Goal: Task Accomplishment & Management: Manage account settings

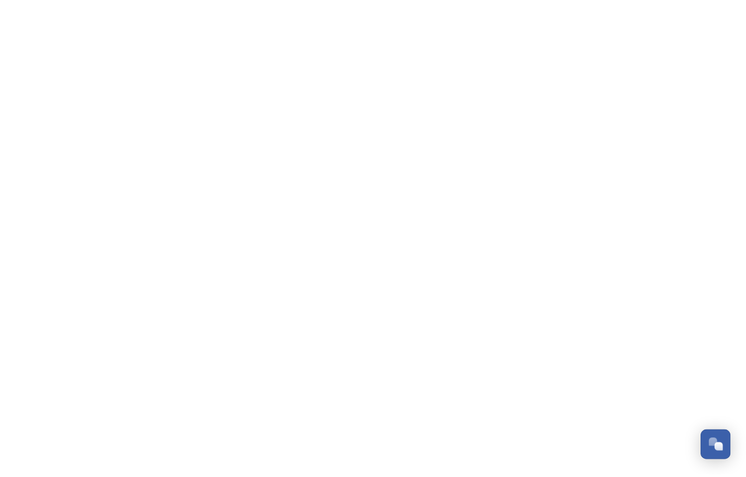
scroll to position [504, 0]
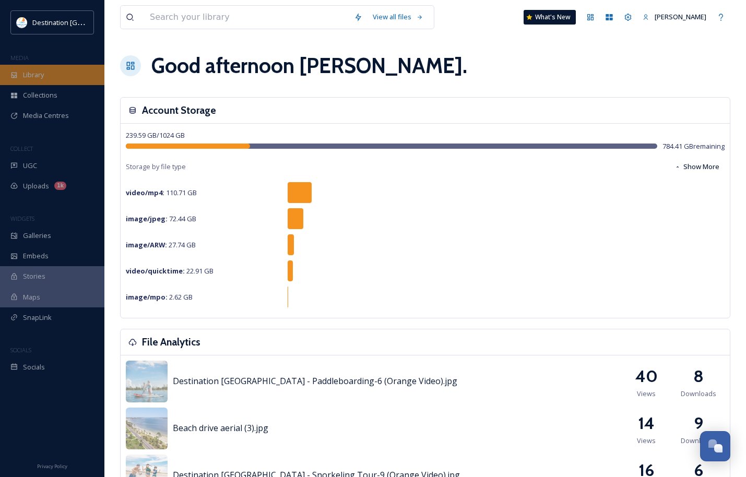
click at [55, 72] on div "Library" at bounding box center [52, 75] width 104 height 20
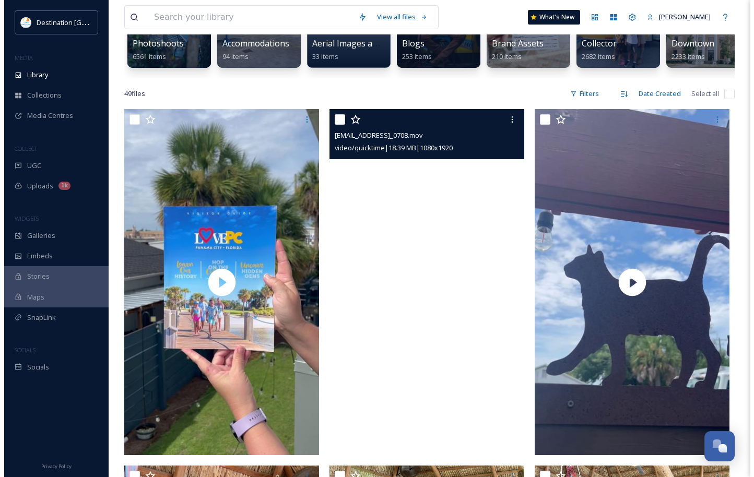
scroll to position [157, 0]
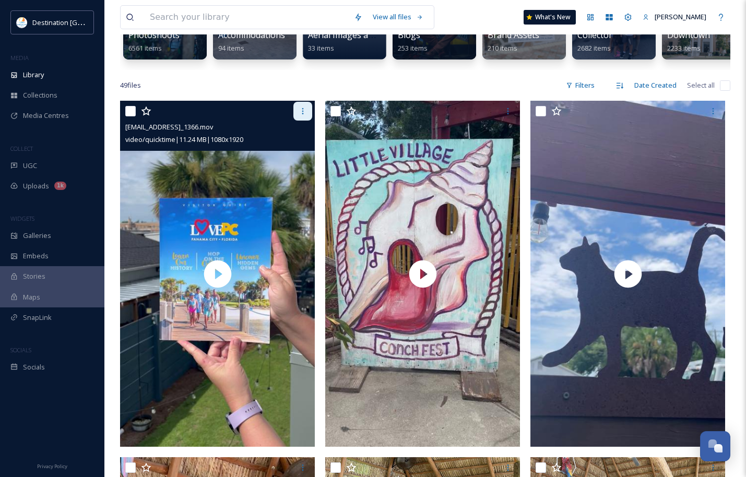
click at [302, 114] on icon at bounding box center [303, 111] width 2 height 6
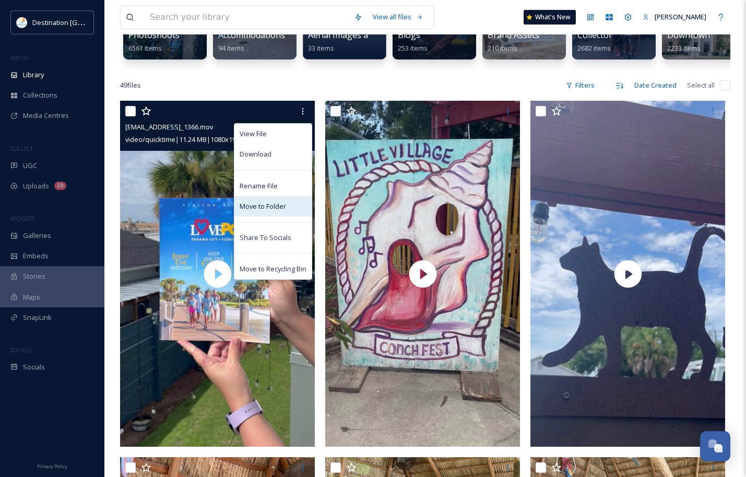
click at [273, 211] on span "Move to Folder" at bounding box center [263, 206] width 46 height 10
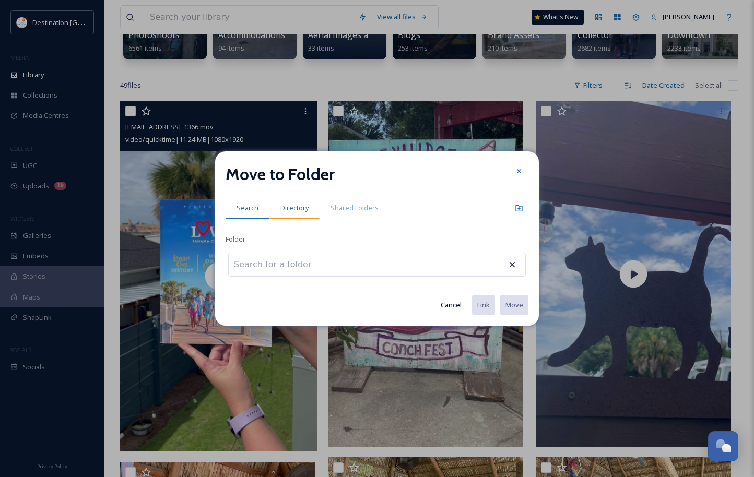
click at [302, 210] on span "Directory" at bounding box center [294, 208] width 28 height 10
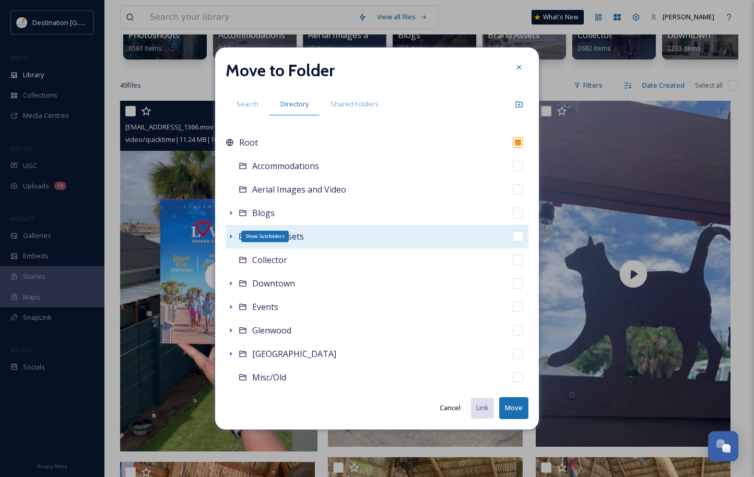
click at [229, 234] on icon at bounding box center [231, 236] width 8 height 8
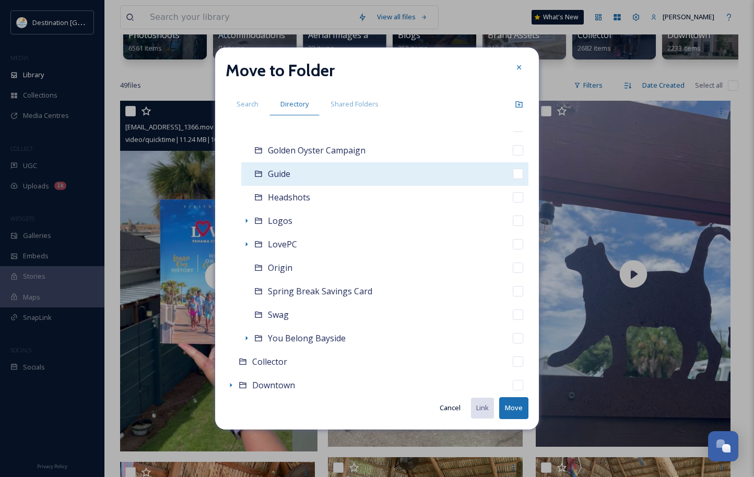
click at [270, 175] on span "Guide" at bounding box center [279, 173] width 22 height 11
checkbox input "false"
checkbox input "true"
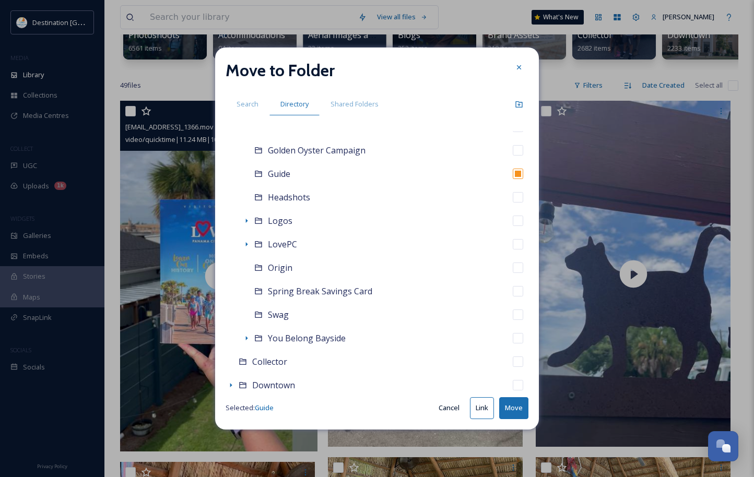
click at [518, 409] on button "Move" at bounding box center [513, 407] width 29 height 21
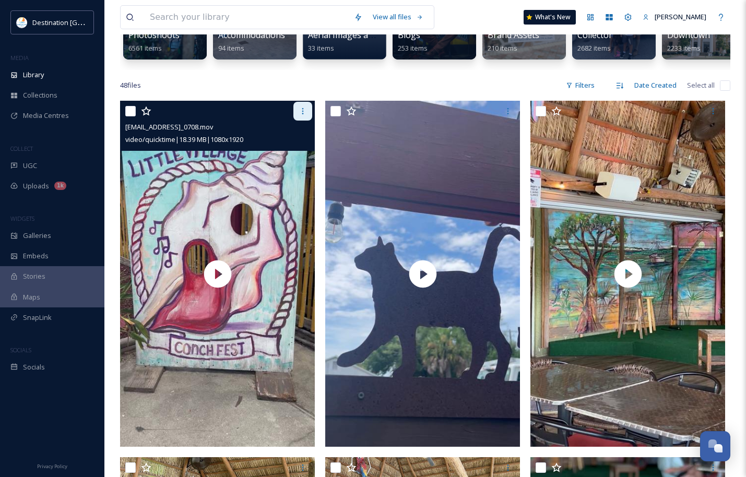
click at [303, 114] on icon at bounding box center [303, 111] width 2 height 6
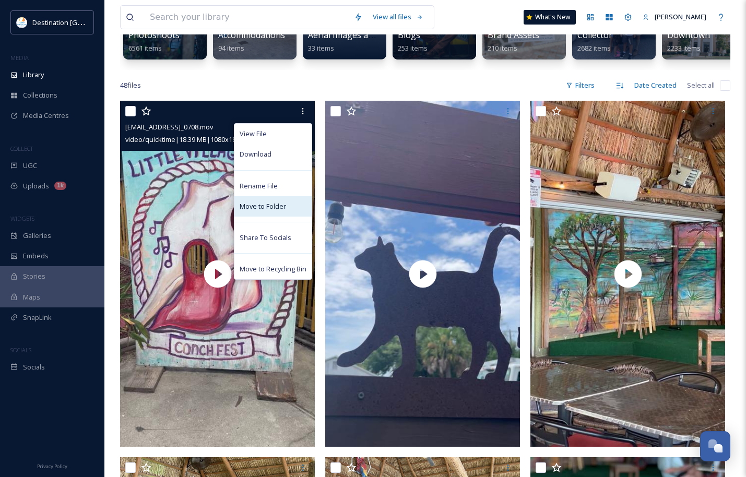
click at [278, 211] on span "Move to Folder" at bounding box center [263, 206] width 46 height 10
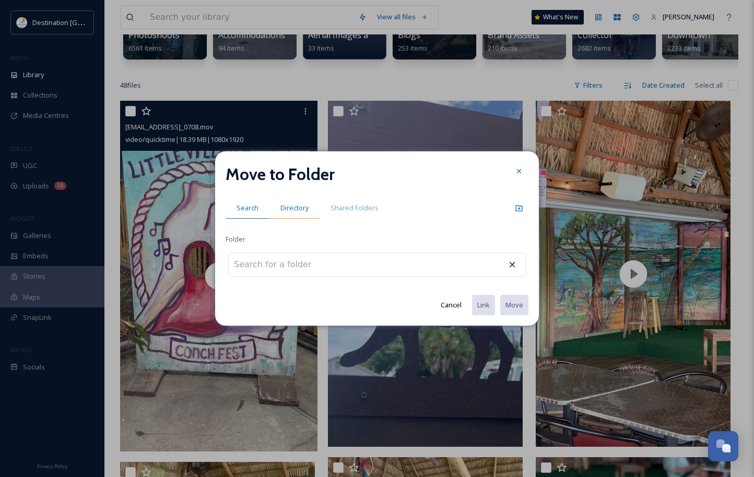
click at [303, 215] on div "Directory" at bounding box center [294, 207] width 50 height 21
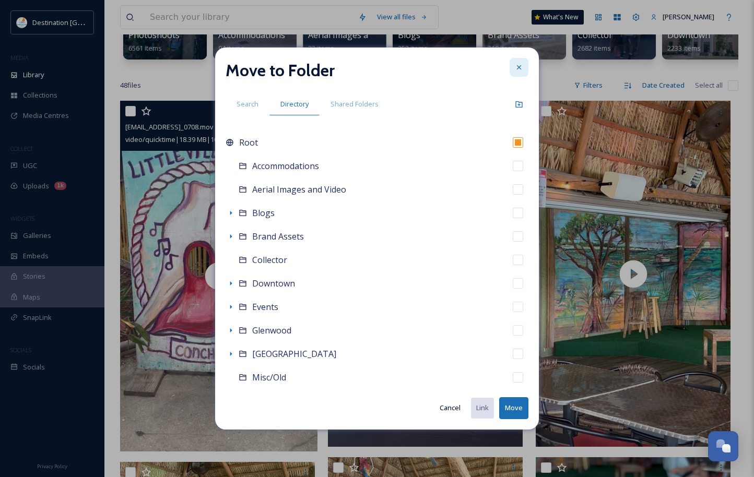
click at [516, 66] on icon at bounding box center [519, 67] width 8 height 8
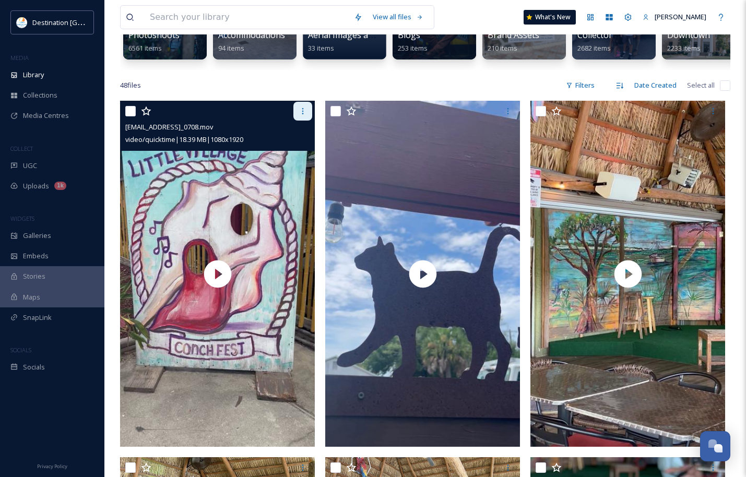
click at [303, 115] on icon at bounding box center [303, 111] width 8 height 8
click at [193, 121] on div at bounding box center [218, 111] width 187 height 19
click at [129, 116] on input "checkbox" at bounding box center [130, 111] width 10 height 10
checkbox input "true"
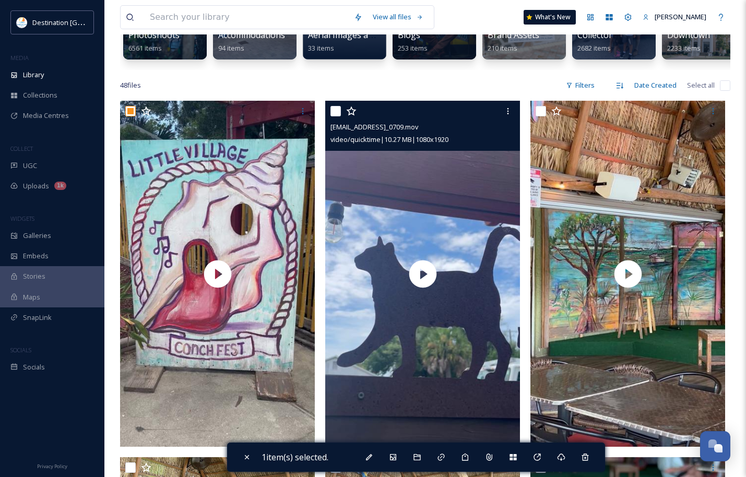
click at [334, 116] on input "checkbox" at bounding box center [335, 111] width 10 height 10
checkbox input "true"
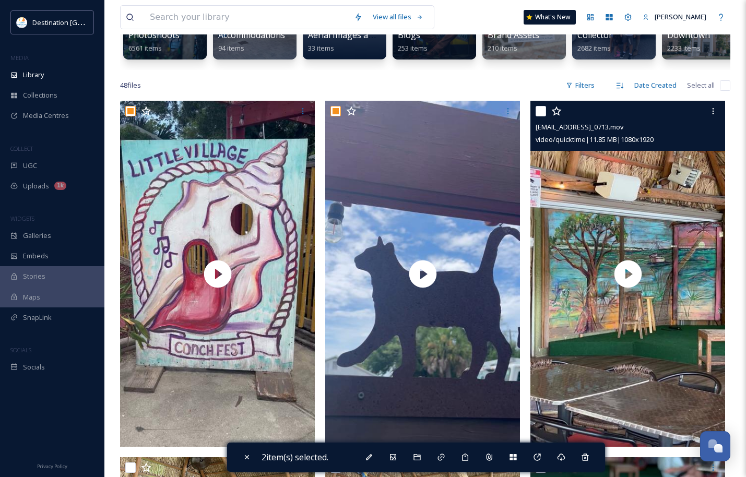
click at [540, 116] on input "checkbox" at bounding box center [541, 111] width 10 height 10
checkbox input "true"
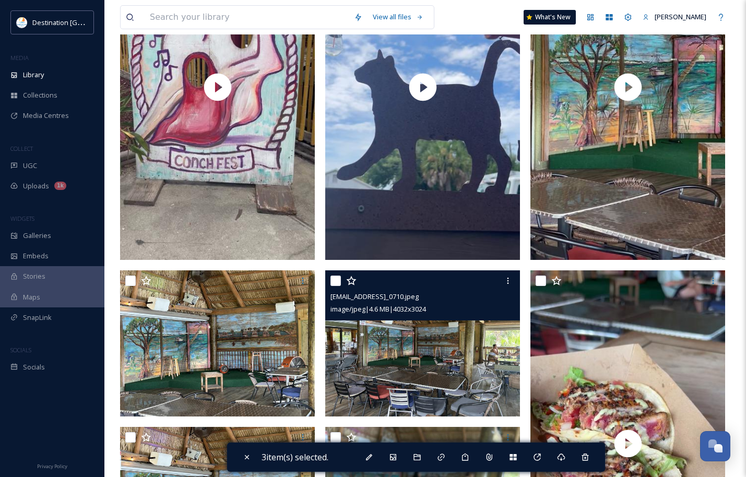
scroll to position [365, 0]
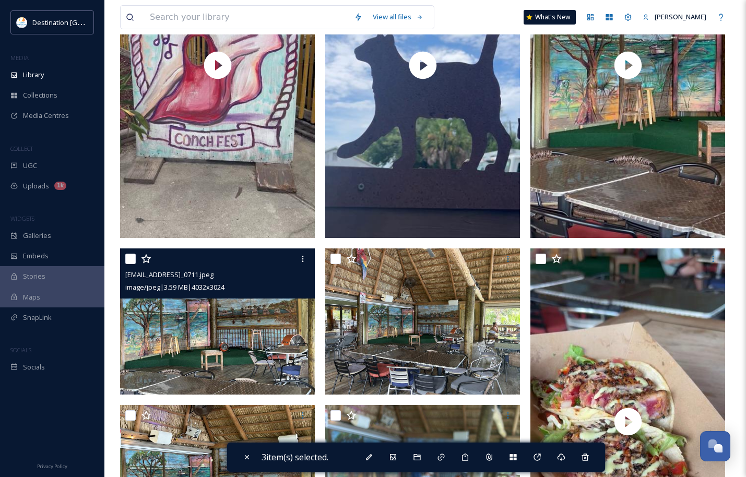
click at [128, 264] on input "checkbox" at bounding box center [130, 259] width 10 height 10
checkbox input "true"
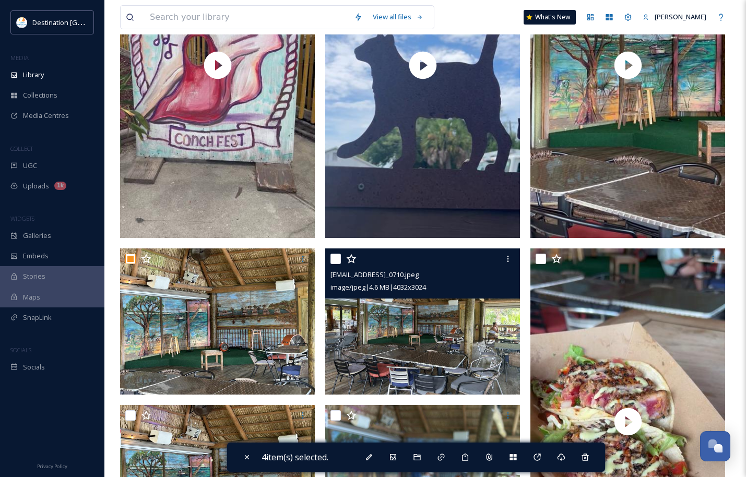
click at [337, 264] on input "checkbox" at bounding box center [335, 259] width 10 height 10
checkbox input "true"
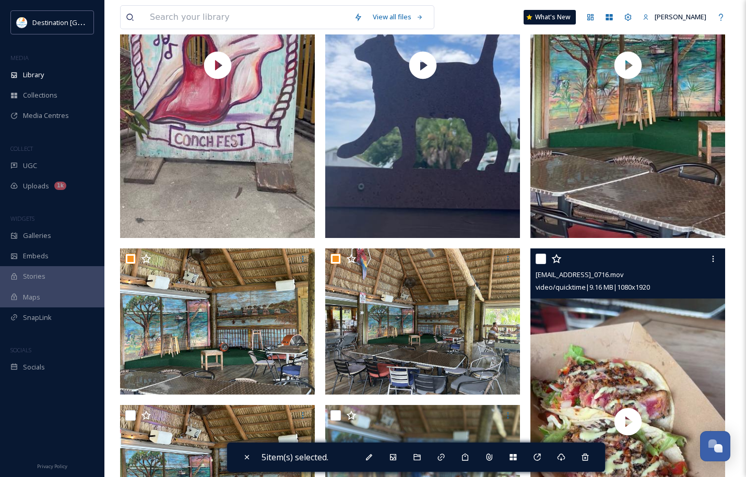
click at [543, 264] on input "checkbox" at bounding box center [541, 259] width 10 height 10
checkbox input "true"
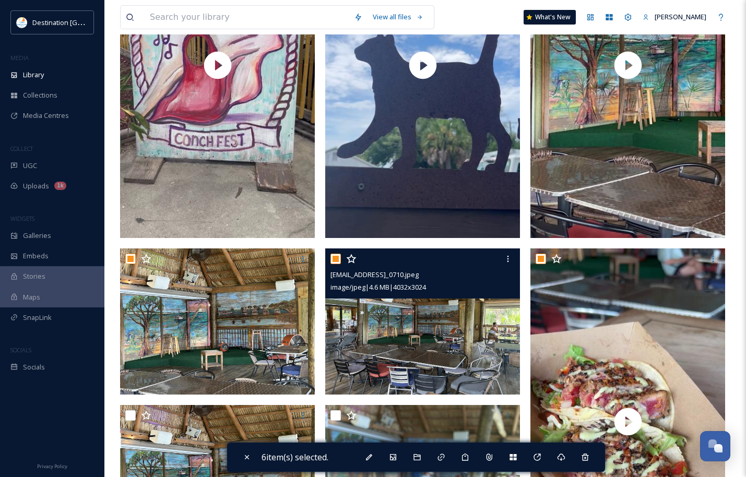
scroll to position [574, 0]
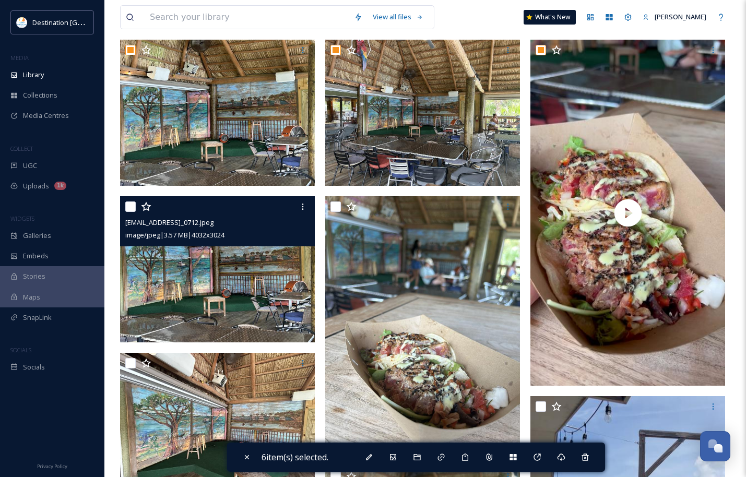
click at [127, 212] on input "checkbox" at bounding box center [130, 206] width 10 height 10
checkbox input "true"
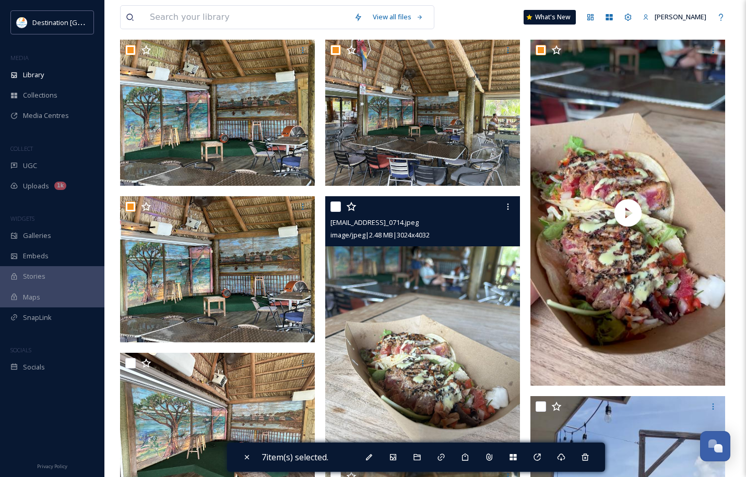
click at [336, 212] on input "checkbox" at bounding box center [335, 206] width 10 height 10
checkbox input "true"
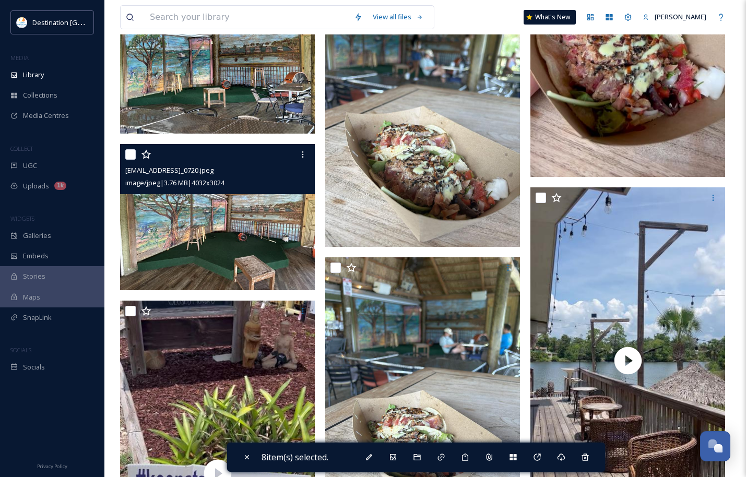
click at [127, 160] on input "checkbox" at bounding box center [130, 154] width 10 height 10
checkbox input "true"
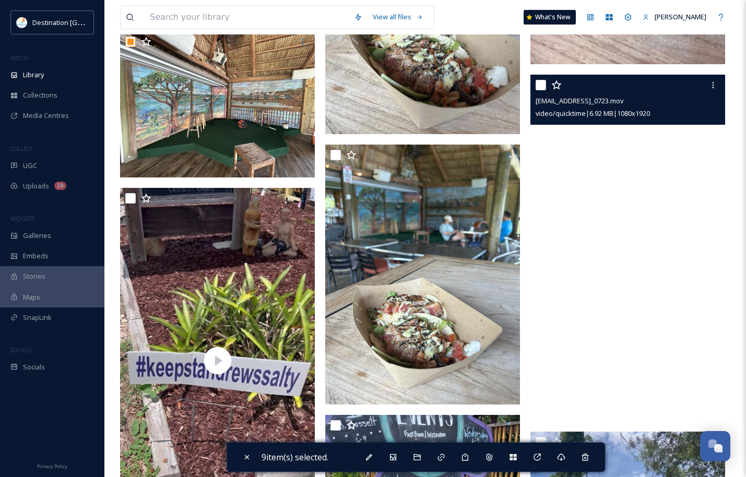
scroll to position [887, 0]
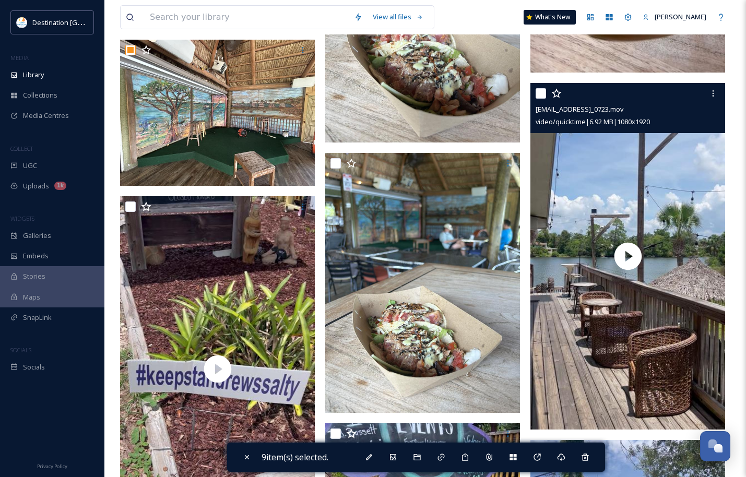
click at [545, 99] on input "checkbox" at bounding box center [541, 93] width 10 height 10
checkbox input "true"
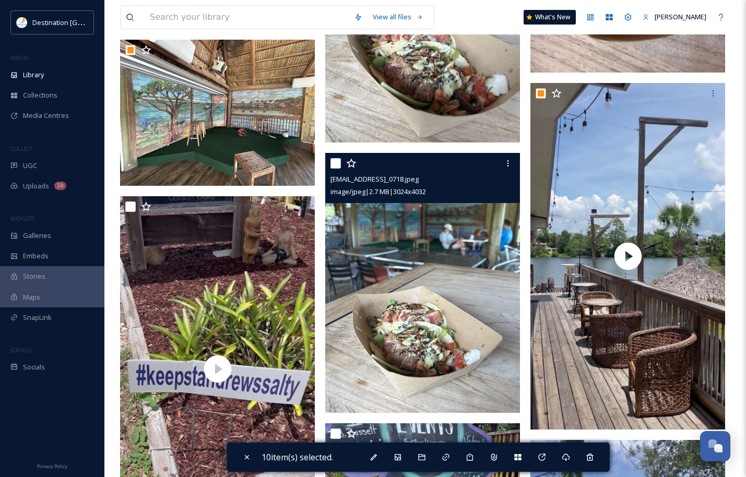
click at [331, 169] on input "checkbox" at bounding box center [335, 163] width 10 height 10
checkbox input "true"
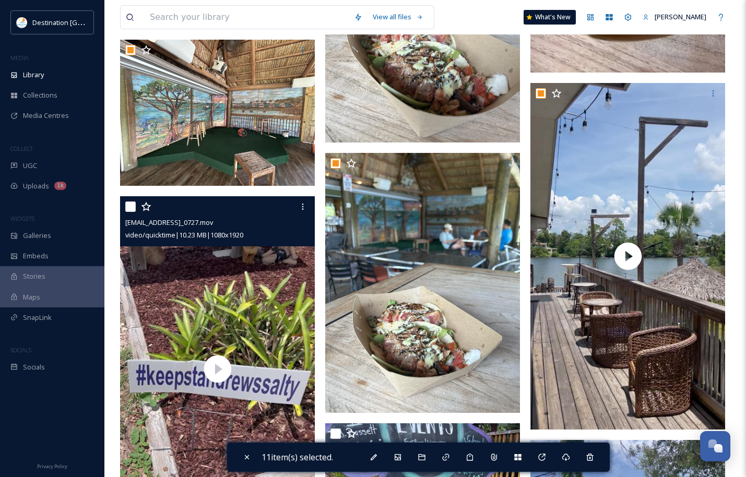
click at [132, 212] on input "checkbox" at bounding box center [130, 206] width 10 height 10
checkbox input "true"
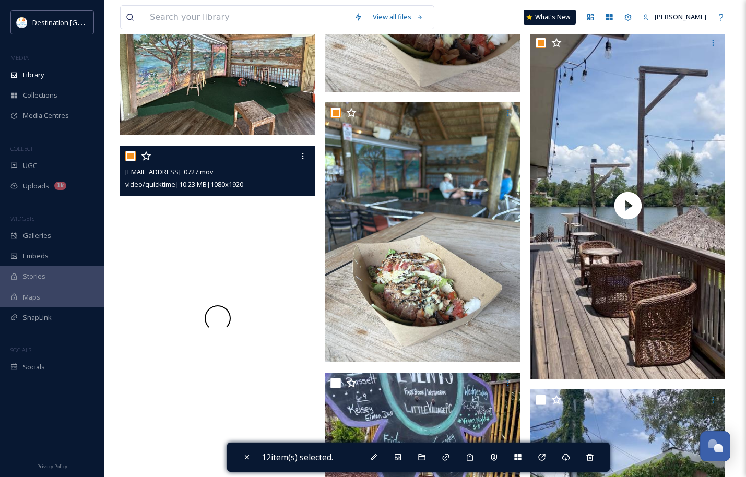
scroll to position [1200, 0]
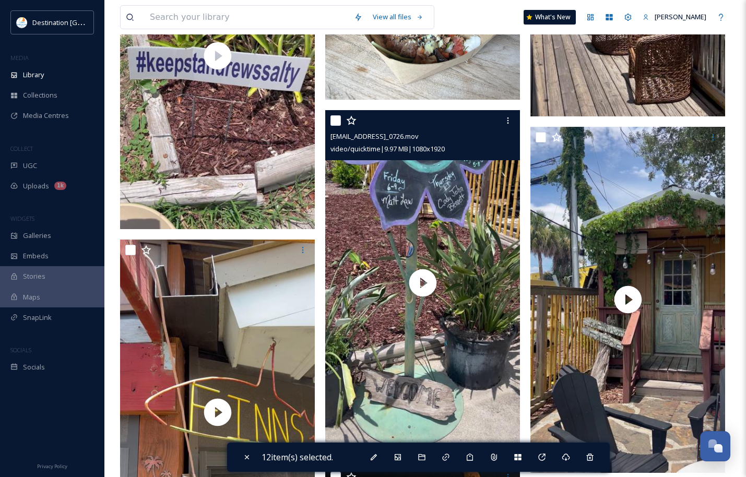
click at [332, 126] on input "checkbox" at bounding box center [335, 120] width 10 height 10
checkbox input "true"
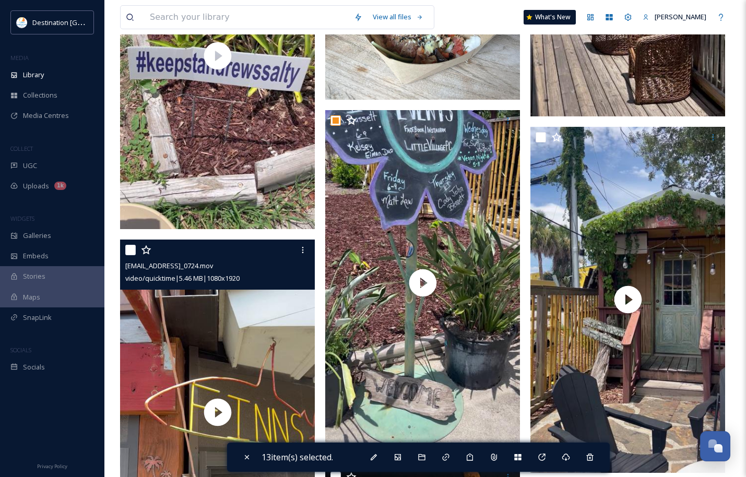
click at [127, 255] on input "checkbox" at bounding box center [130, 250] width 10 height 10
checkbox input "true"
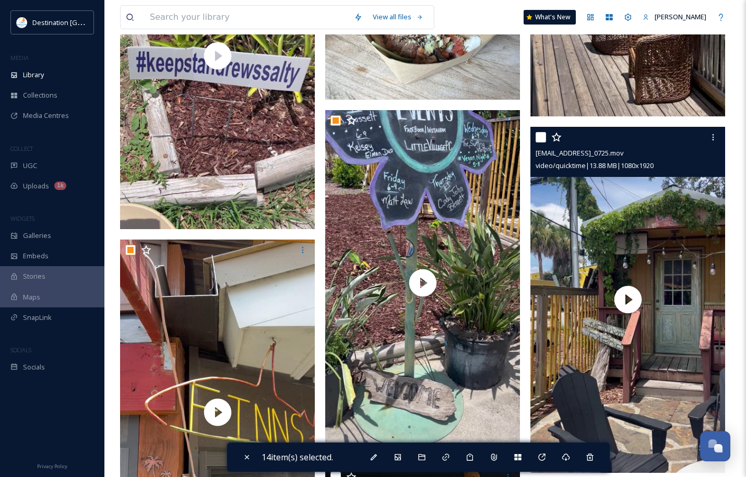
click at [542, 142] on input "checkbox" at bounding box center [541, 137] width 10 height 10
checkbox input "true"
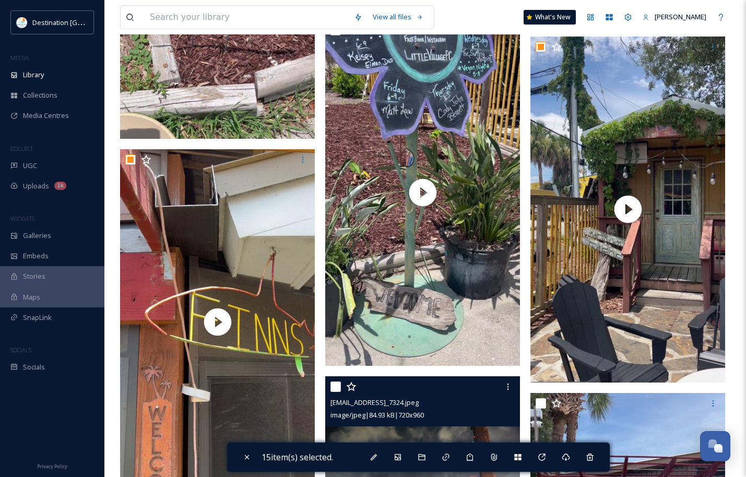
scroll to position [1514, 0]
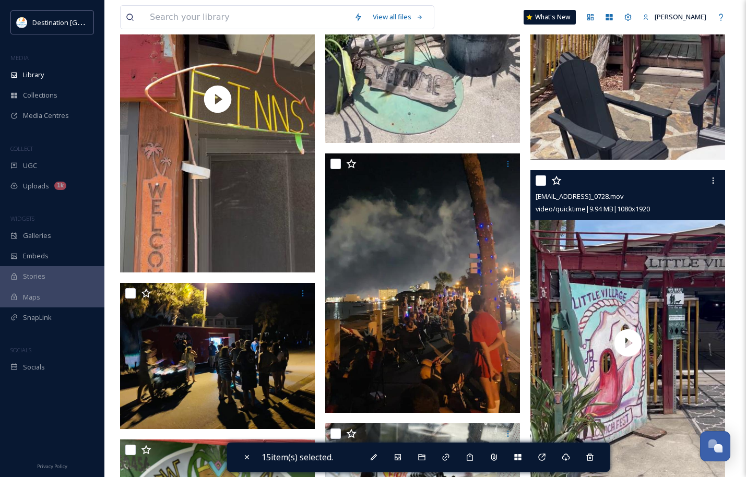
click at [539, 186] on input "checkbox" at bounding box center [541, 180] width 10 height 10
checkbox input "true"
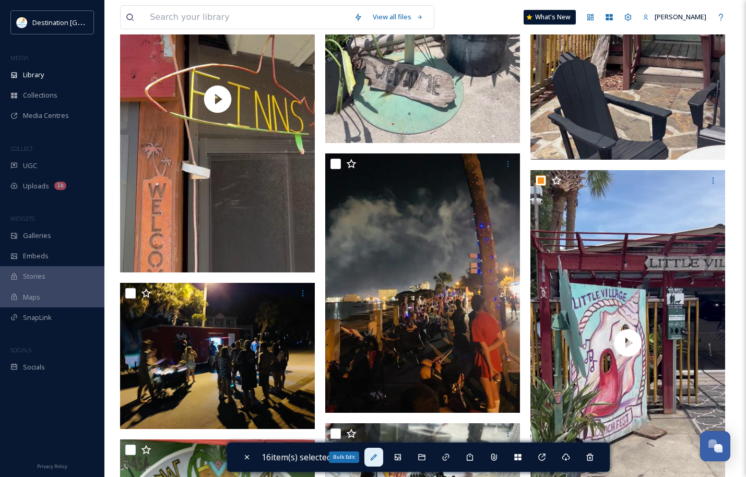
click at [373, 460] on icon at bounding box center [374, 457] width 8 height 8
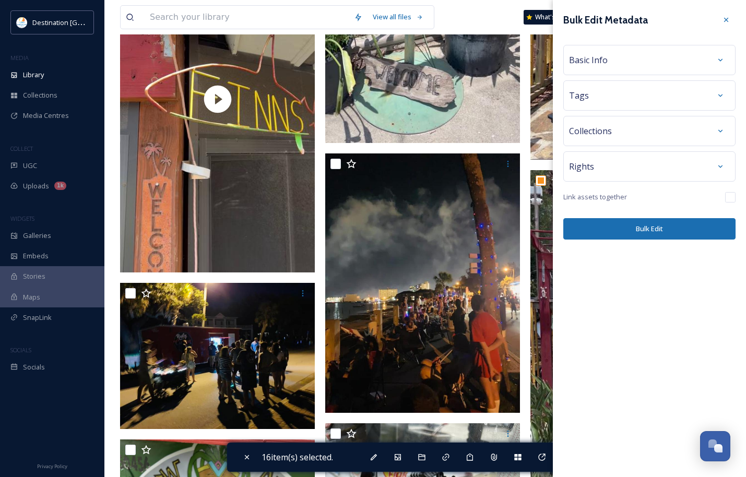
click at [635, 56] on div "Basic Info" at bounding box center [649, 60] width 161 height 19
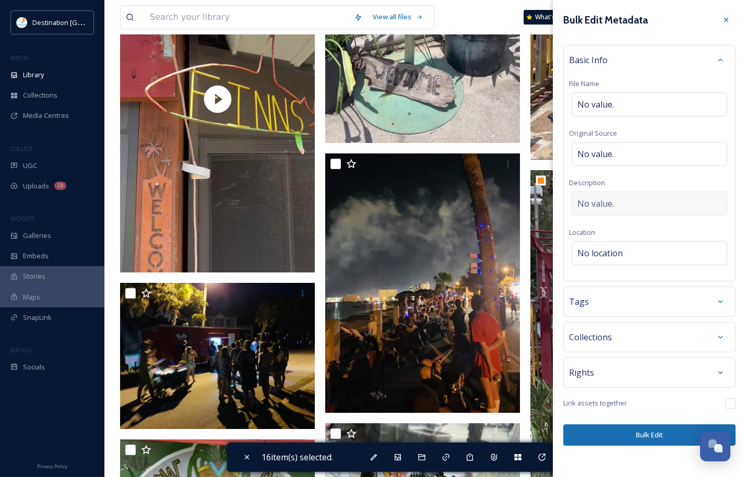
click at [627, 201] on div "No value." at bounding box center [650, 204] width 156 height 24
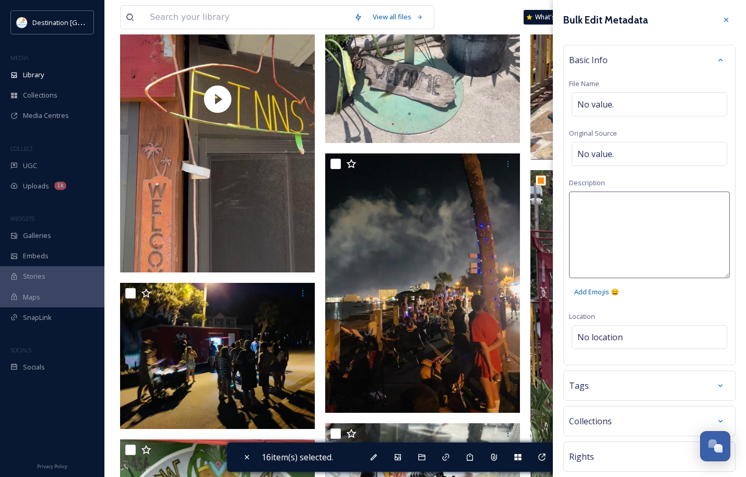
click at [612, 203] on textarea at bounding box center [649, 235] width 161 height 87
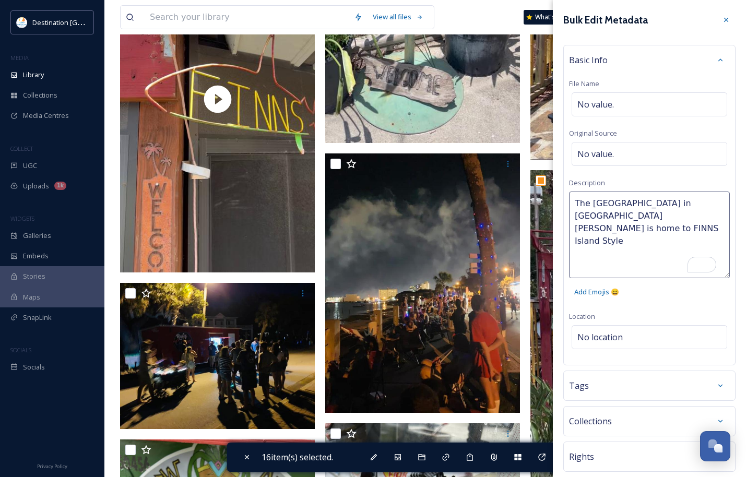
click at [602, 231] on textarea "The [GEOGRAPHIC_DATA] in [GEOGRAPHIC_DATA][PERSON_NAME] is home to FINNS Island…" at bounding box center [649, 235] width 161 height 87
type textarea "The [GEOGRAPHIC_DATA] in [GEOGRAPHIC_DATA][PERSON_NAME] is home to FINNS Island…"
click at [647, 334] on div "Bulk Edit Metadata Basic Info File Name No value. Original Source No value. Des…" at bounding box center [649, 270] width 193 height 540
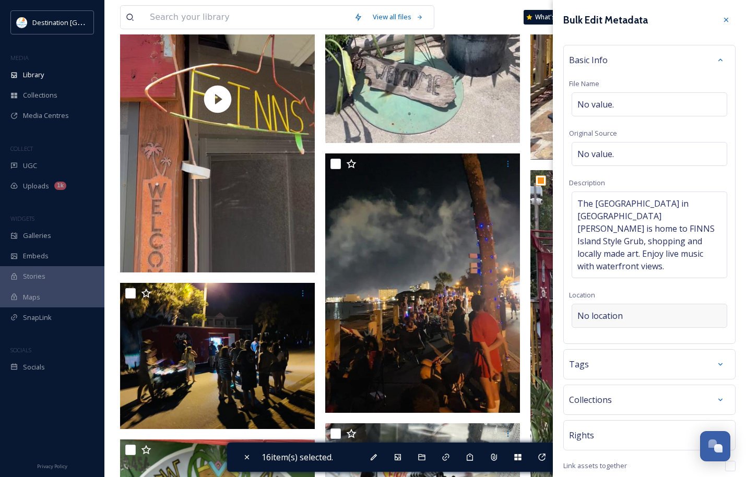
click at [623, 304] on div "No location" at bounding box center [650, 316] width 156 height 24
click at [633, 306] on input at bounding box center [649, 315] width 154 height 23
type input "F"
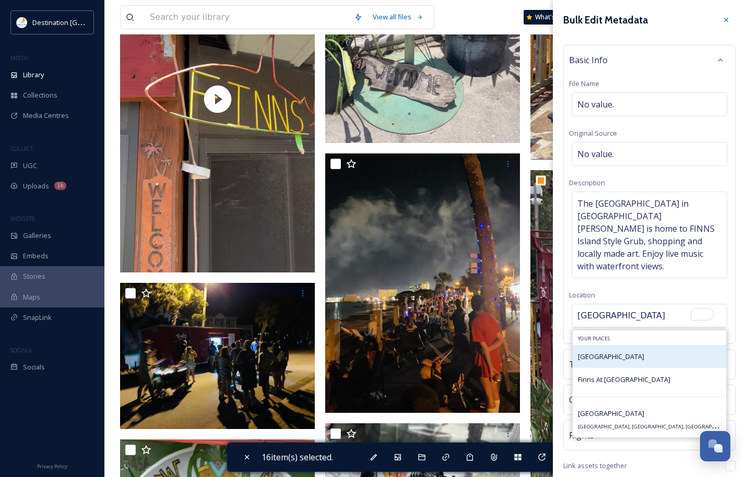
type input "[GEOGRAPHIC_DATA]"
click at [644, 348] on div "[GEOGRAPHIC_DATA]" at bounding box center [649, 356] width 153 height 23
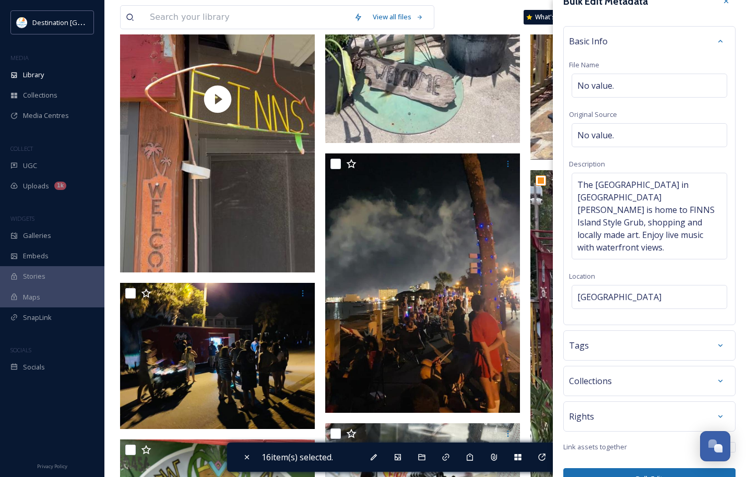
scroll to position [29, 0]
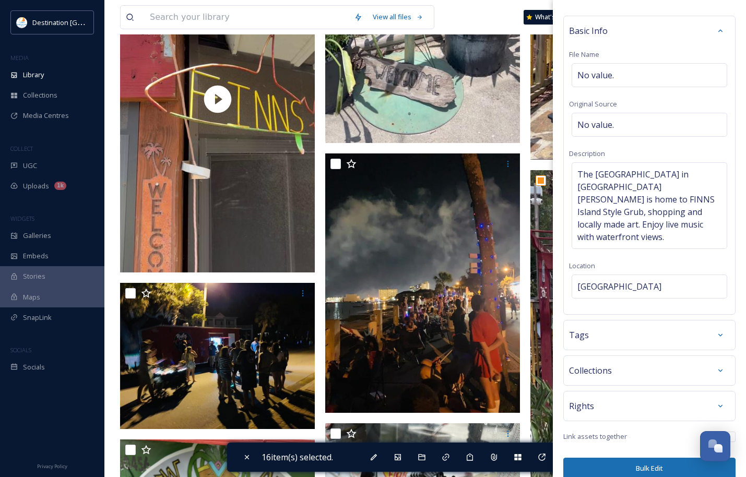
click at [625, 458] on button "Bulk Edit" at bounding box center [649, 468] width 172 height 21
checkbox input "false"
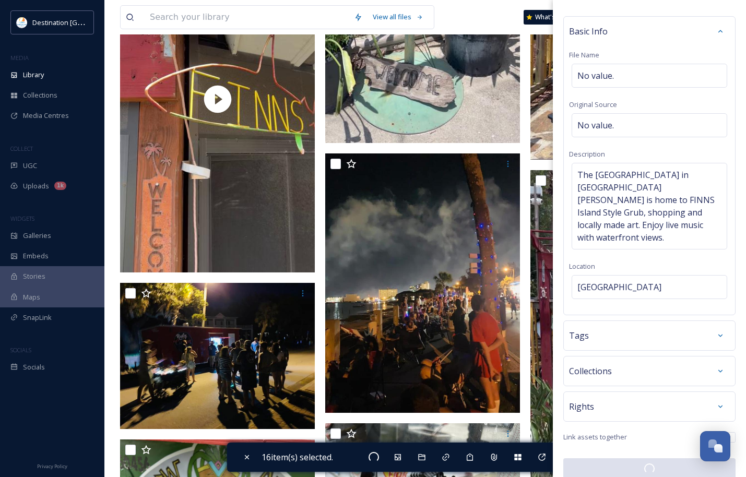
checkbox input "false"
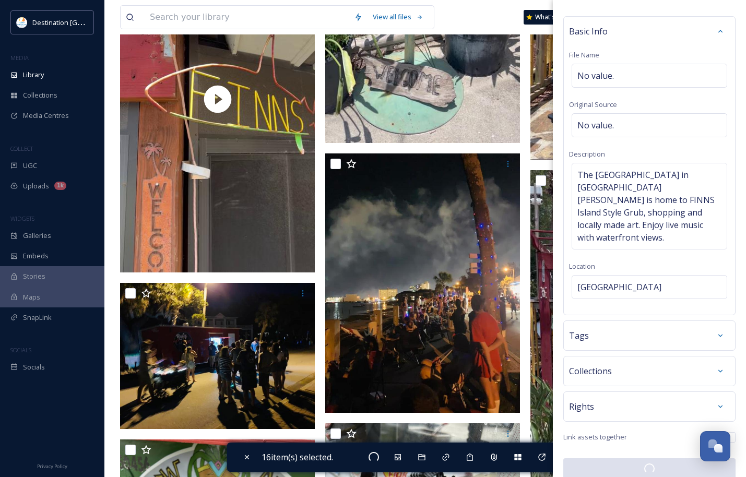
checkbox input "false"
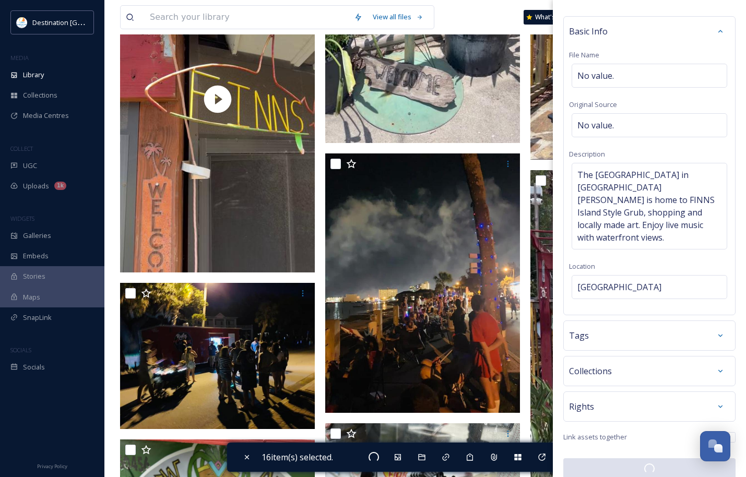
checkbox input "false"
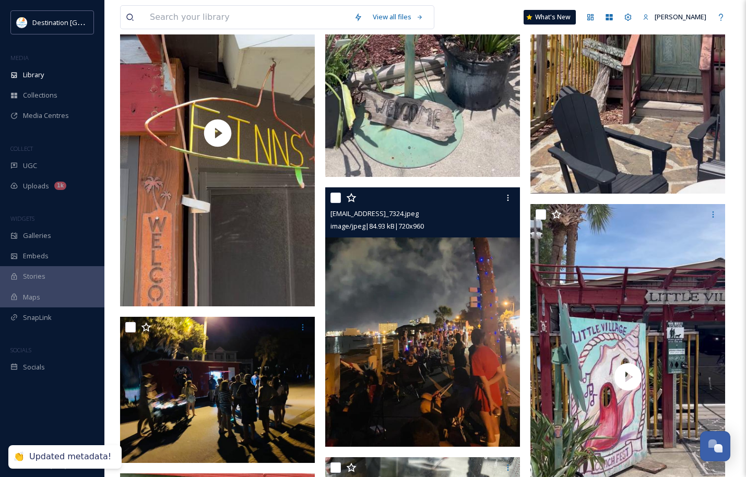
scroll to position [1461, 0]
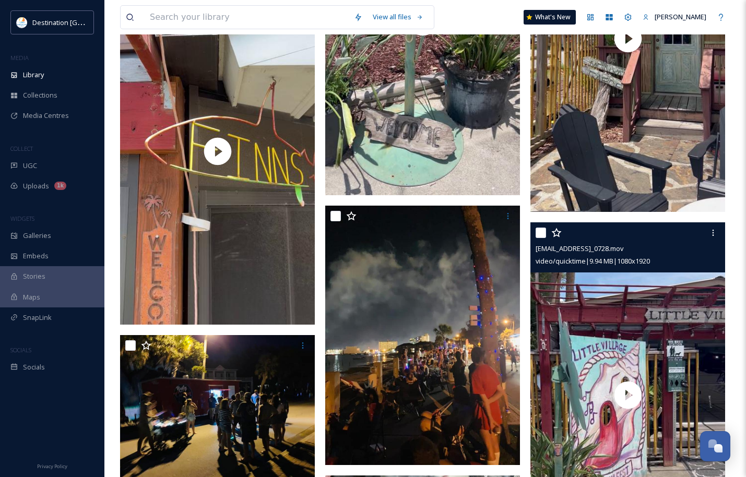
click at [545, 238] on input "checkbox" at bounding box center [541, 233] width 10 height 10
checkbox input "true"
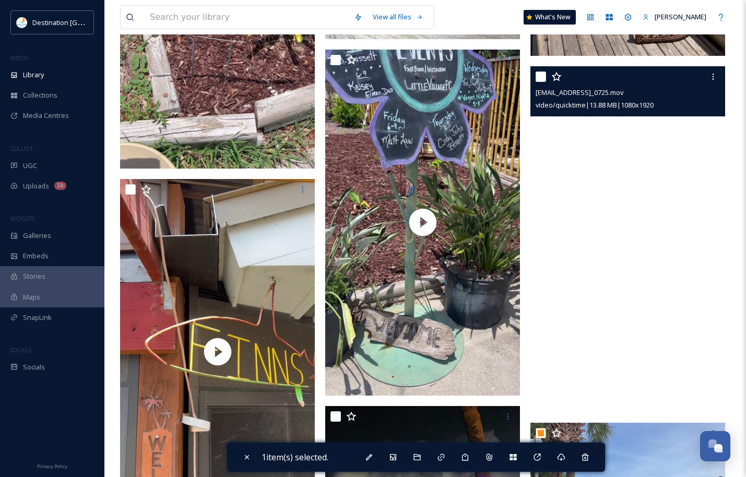
scroll to position [1200, 0]
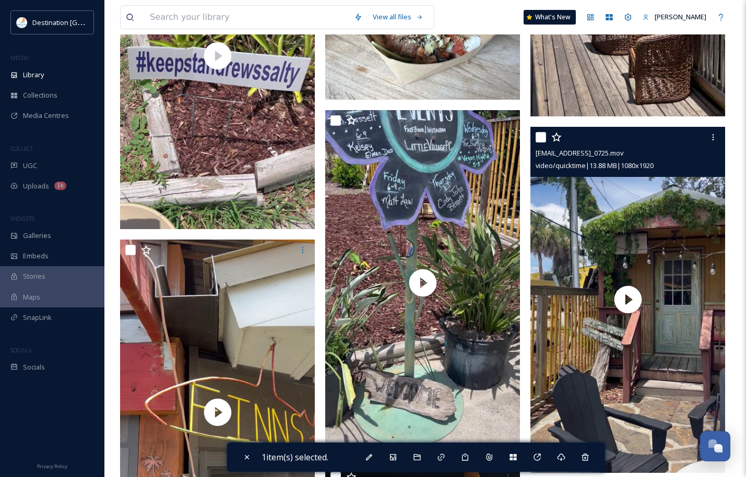
click at [544, 142] on input "checkbox" at bounding box center [541, 137] width 10 height 10
checkbox input "true"
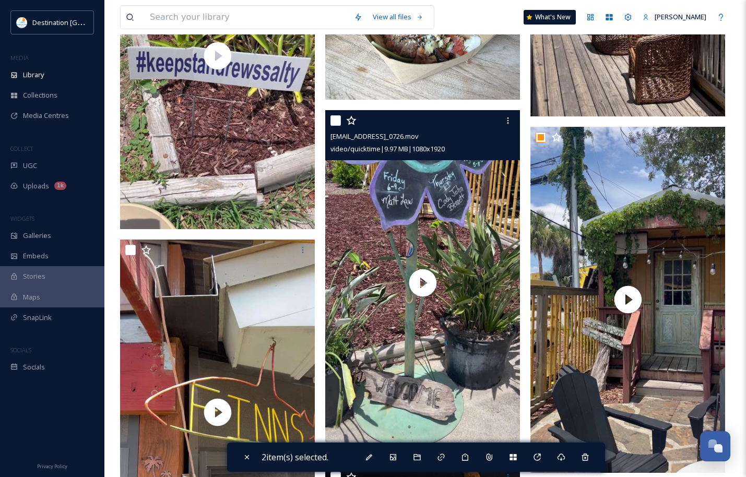
drag, startPoint x: 341, startPoint y: 130, endPoint x: 266, endPoint y: 189, distance: 95.5
click at [340, 130] on div at bounding box center [423, 120] width 187 height 19
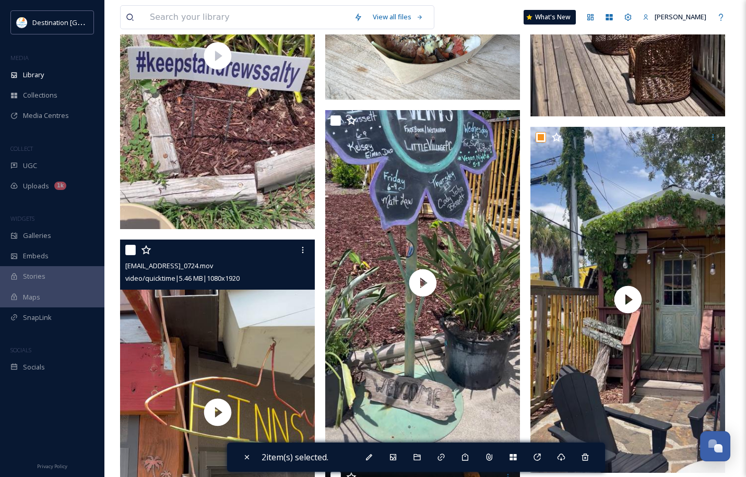
click at [132, 255] on input "checkbox" at bounding box center [130, 250] width 10 height 10
checkbox input "true"
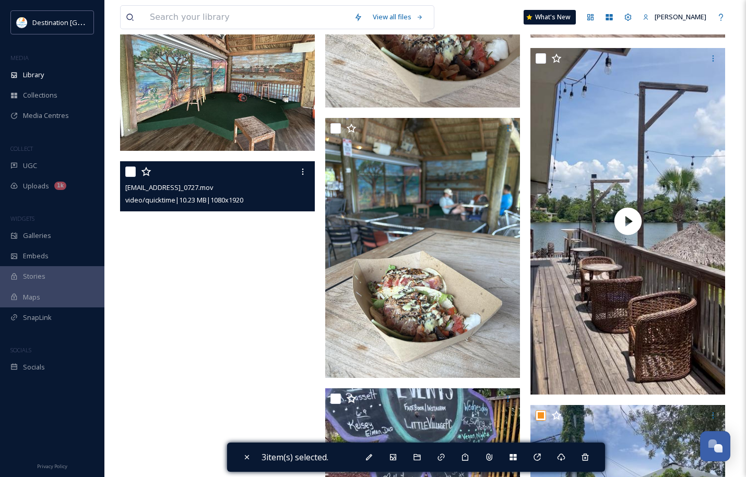
scroll to position [887, 0]
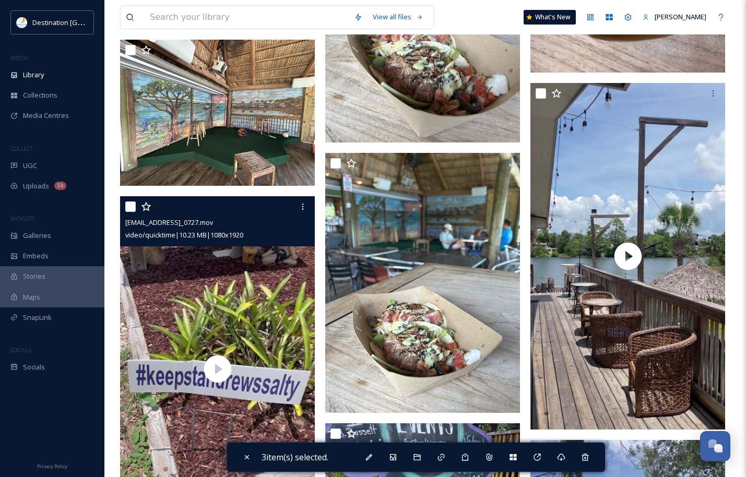
drag, startPoint x: 130, startPoint y: 213, endPoint x: 196, endPoint y: 204, distance: 66.4
click at [130, 212] on input "checkbox" at bounding box center [130, 206] width 10 height 10
checkbox input "true"
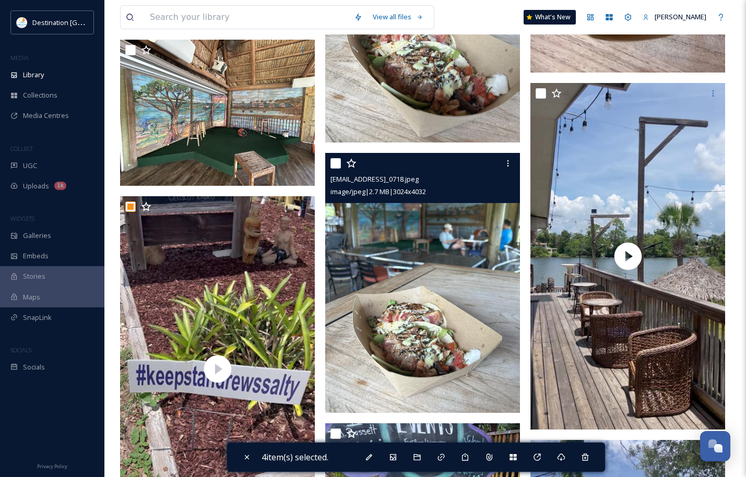
click at [330, 169] on input "checkbox" at bounding box center [335, 163] width 10 height 10
checkbox input "true"
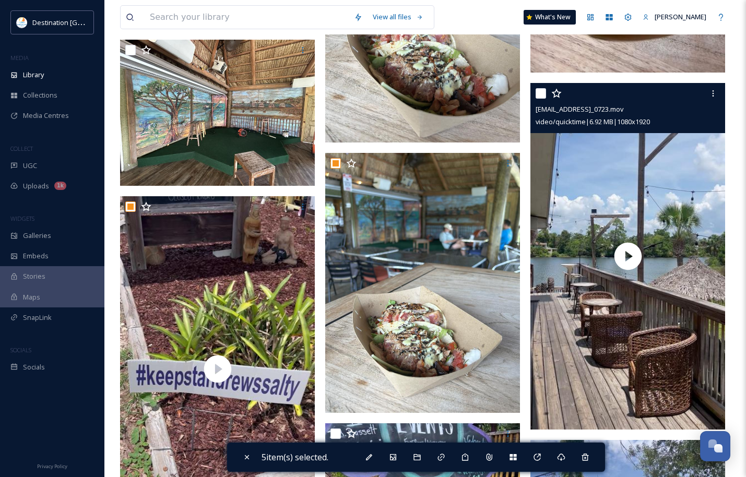
click at [537, 99] on input "checkbox" at bounding box center [541, 93] width 10 height 10
checkbox input "true"
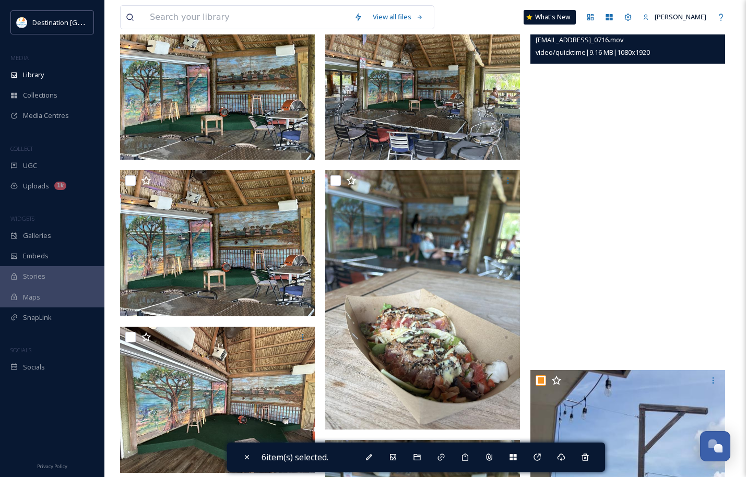
scroll to position [574, 0]
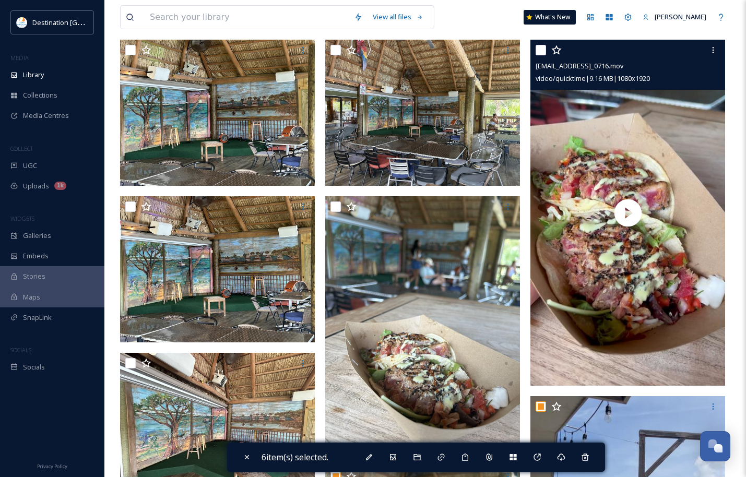
click at [544, 51] on div at bounding box center [629, 50] width 187 height 19
click at [542, 55] on input "checkbox" at bounding box center [541, 50] width 10 height 10
checkbox input "true"
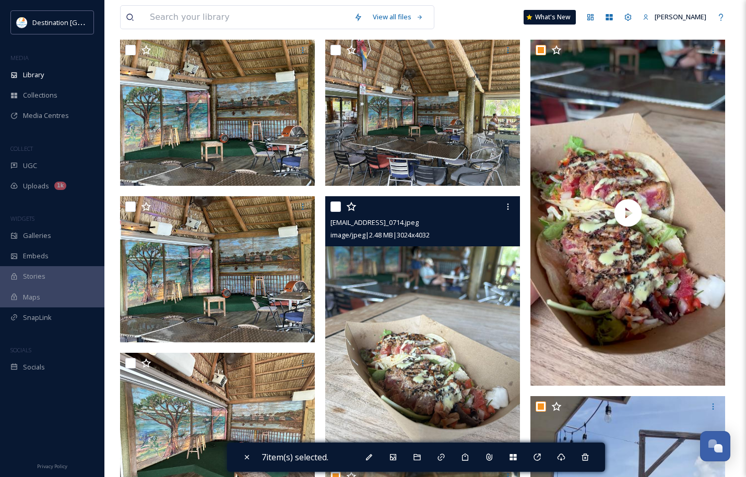
click at [337, 212] on input "checkbox" at bounding box center [335, 206] width 10 height 10
checkbox input "true"
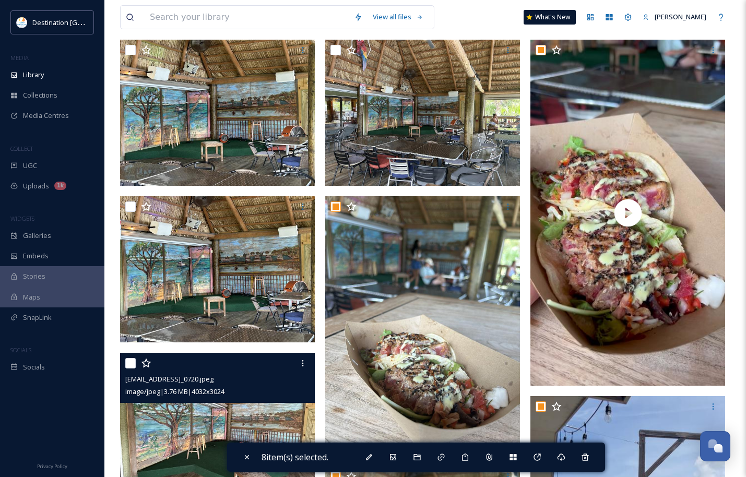
click at [127, 368] on input "checkbox" at bounding box center [130, 363] width 10 height 10
checkbox input "true"
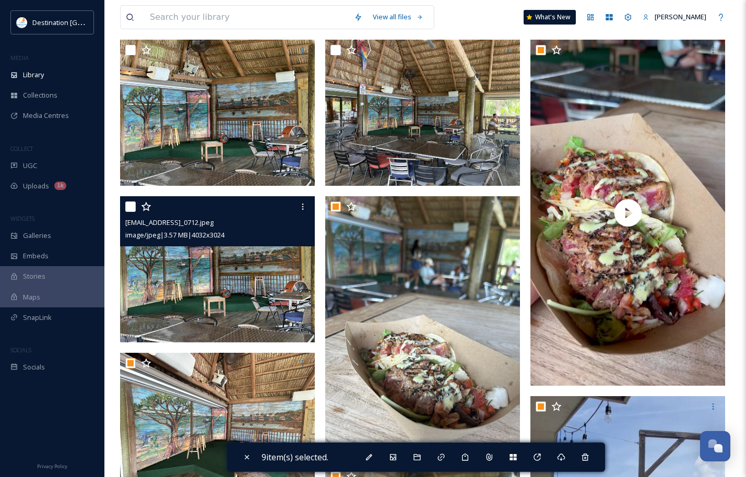
click at [127, 212] on input "checkbox" at bounding box center [130, 206] width 10 height 10
checkbox input "true"
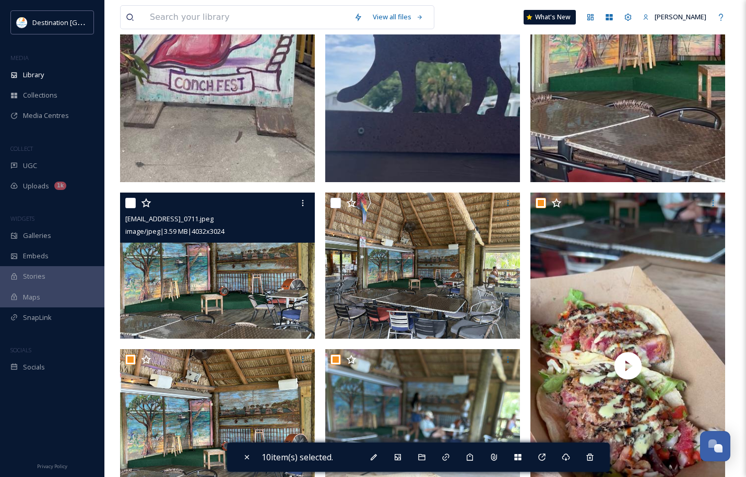
scroll to position [418, 0]
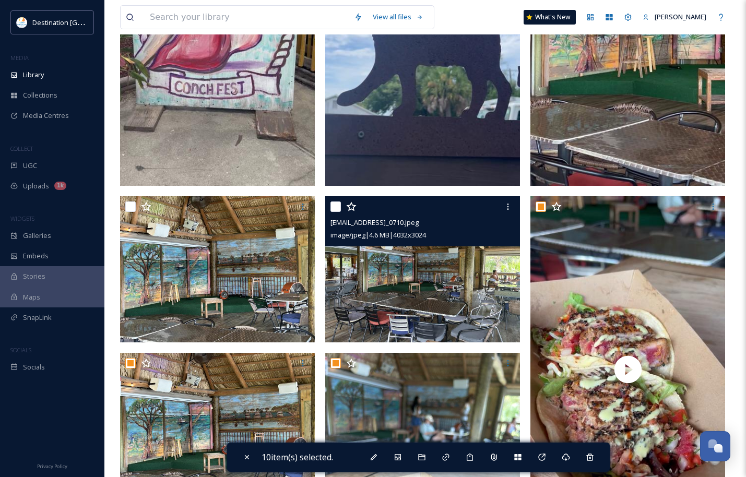
click at [335, 211] on input "checkbox" at bounding box center [335, 206] width 10 height 10
checkbox input "true"
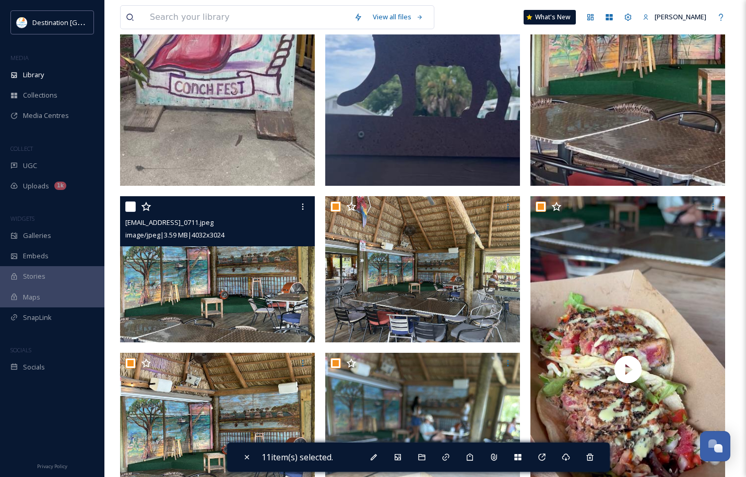
click at [128, 211] on input "checkbox" at bounding box center [130, 206] width 10 height 10
checkbox input "true"
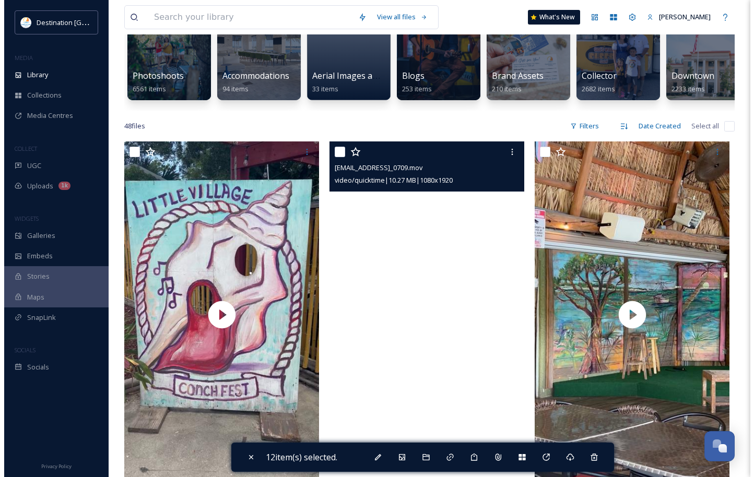
scroll to position [104, 0]
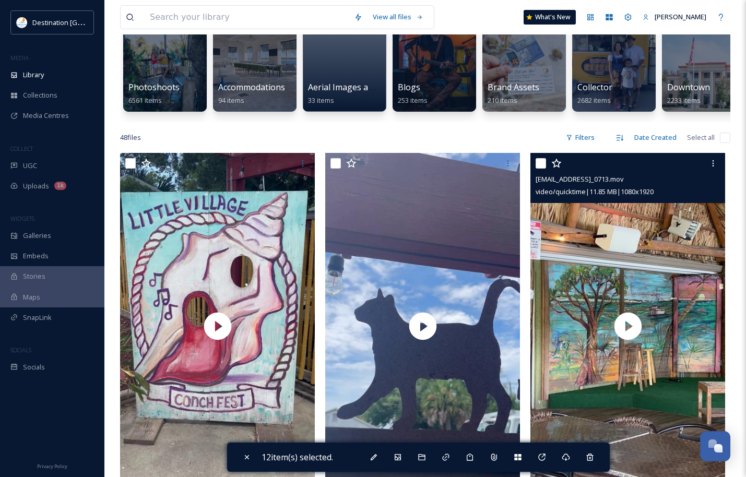
click at [542, 169] on input "checkbox" at bounding box center [541, 163] width 10 height 10
checkbox input "true"
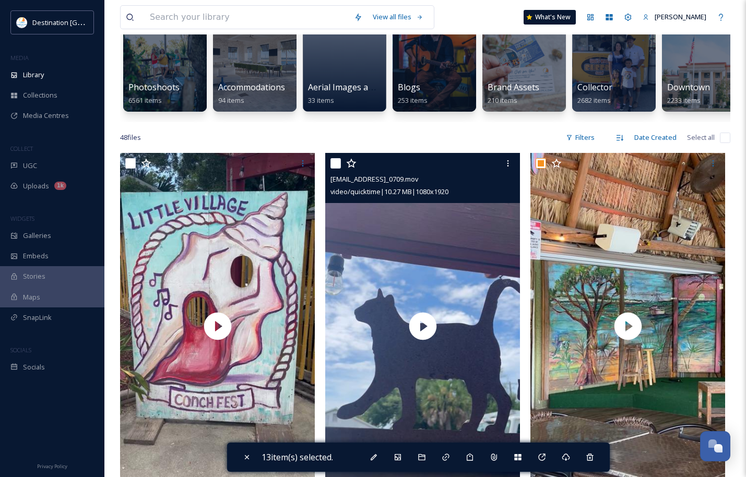
click at [328, 169] on div "[EMAIL_ADDRESS]_0709.mov video/quicktime | 10.27 MB | 1080 x 1920" at bounding box center [422, 178] width 195 height 50
click at [332, 169] on input "checkbox" at bounding box center [335, 163] width 10 height 10
checkbox input "true"
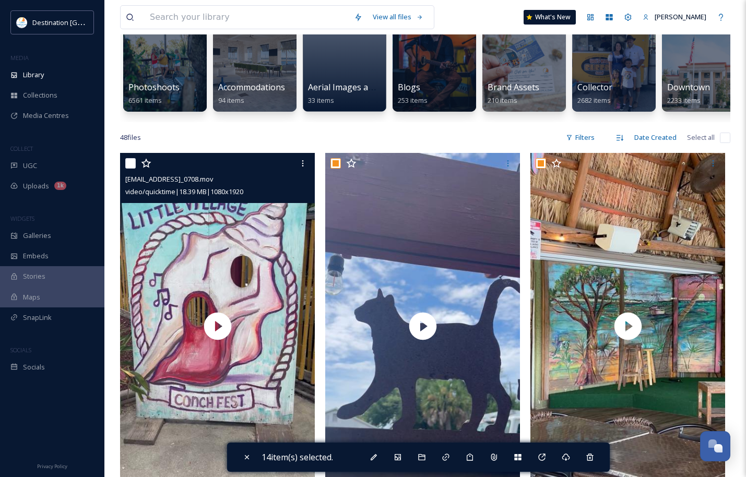
click at [128, 169] on input "checkbox" at bounding box center [130, 163] width 10 height 10
checkbox input "true"
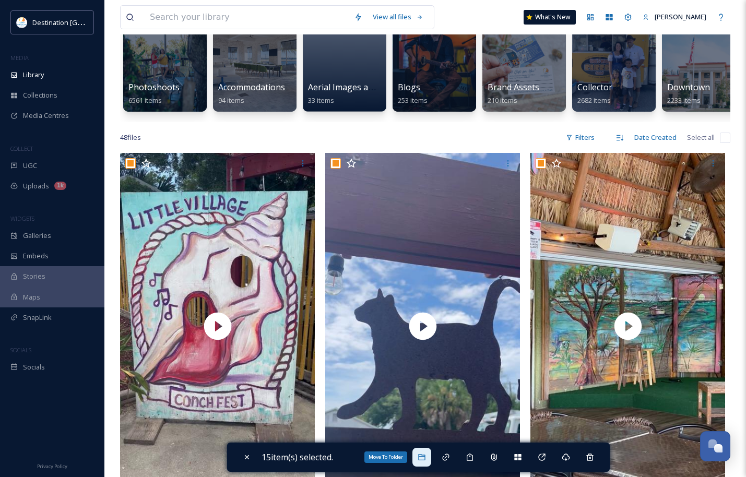
click at [419, 459] on div "Move To Folder" at bounding box center [421, 457] width 19 height 19
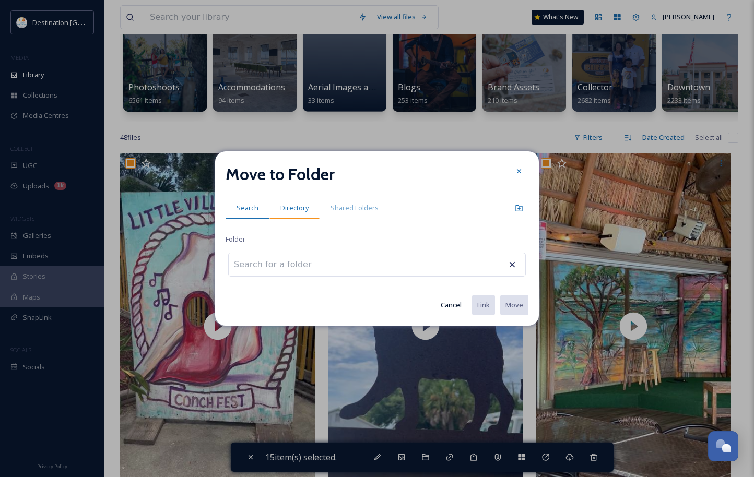
click at [302, 208] on span "Directory" at bounding box center [294, 208] width 28 height 10
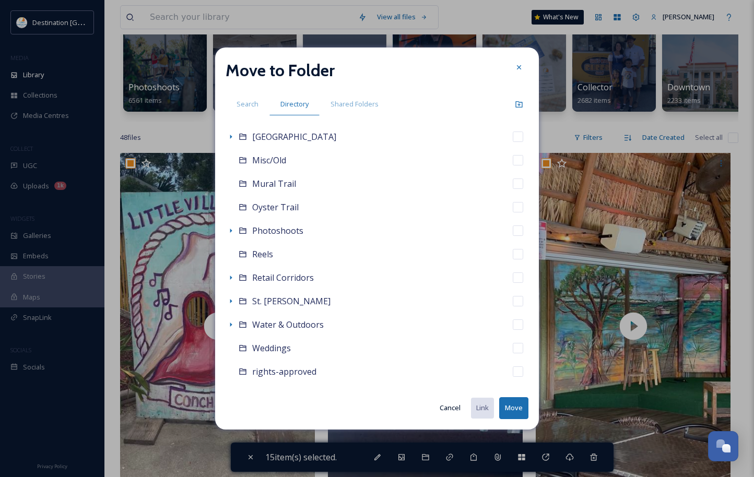
scroll to position [234, 0]
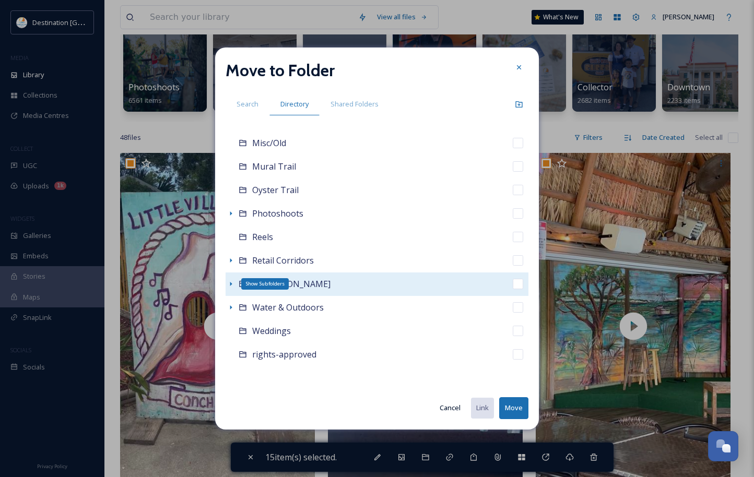
click at [230, 284] on icon at bounding box center [231, 284] width 8 height 8
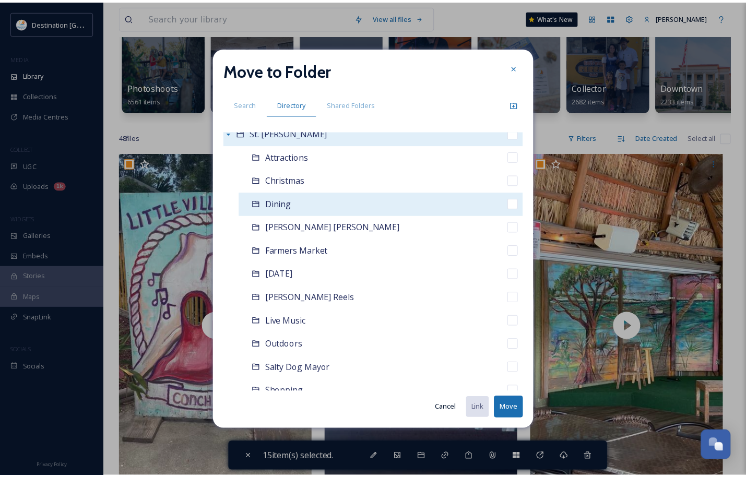
scroll to position [391, 0]
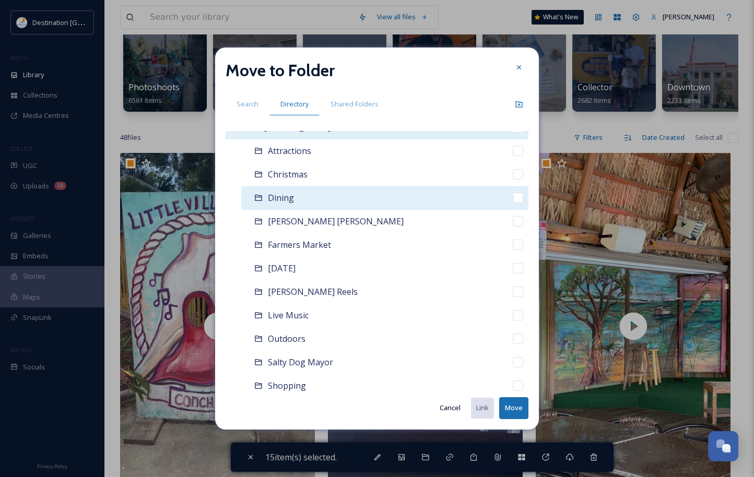
click at [513, 197] on input "checkbox" at bounding box center [518, 198] width 10 height 10
checkbox input "true"
checkbox input "false"
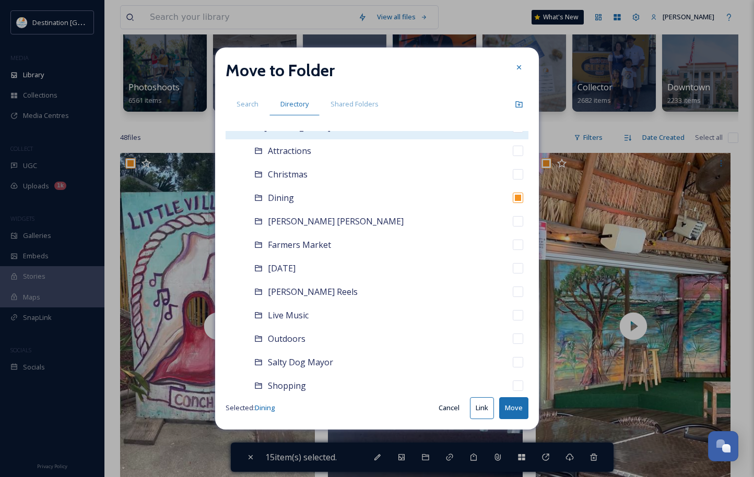
click at [517, 416] on button "Move" at bounding box center [513, 407] width 29 height 21
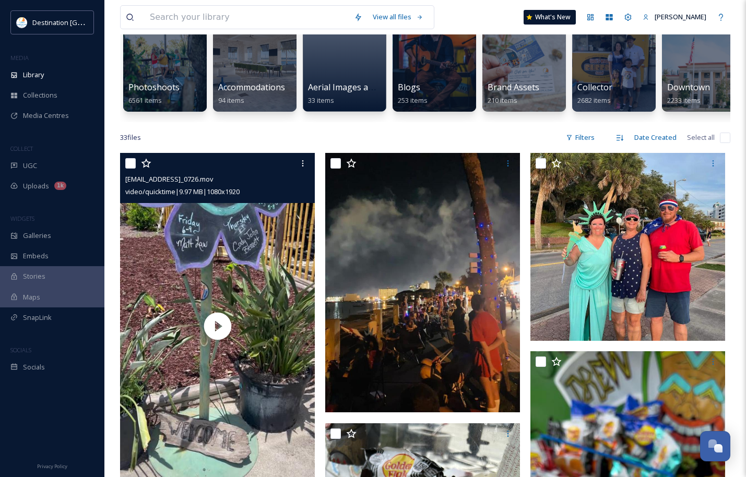
click at [130, 169] on input "checkbox" at bounding box center [130, 163] width 10 height 10
checkbox input "true"
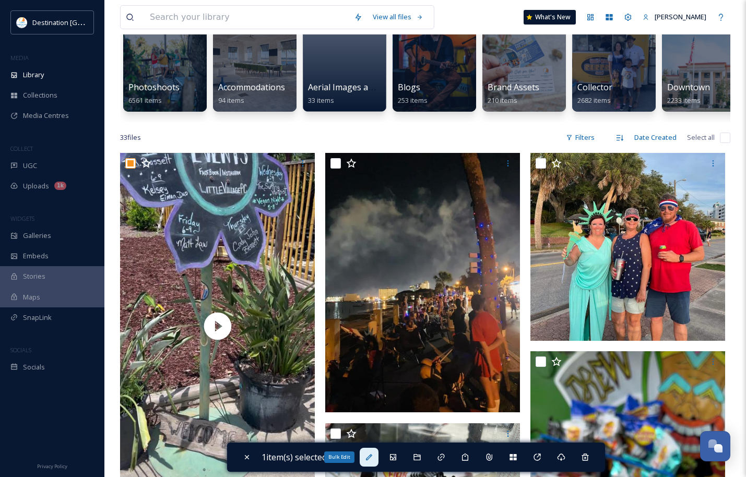
click at [373, 457] on icon at bounding box center [369, 457] width 8 height 8
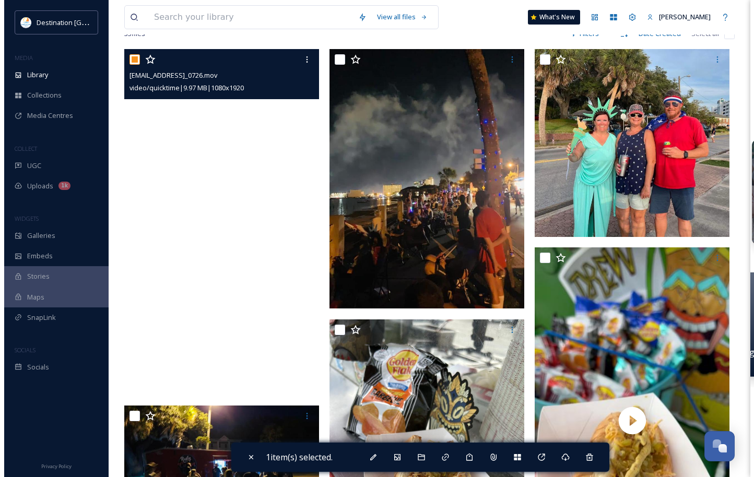
scroll to position [209, 0]
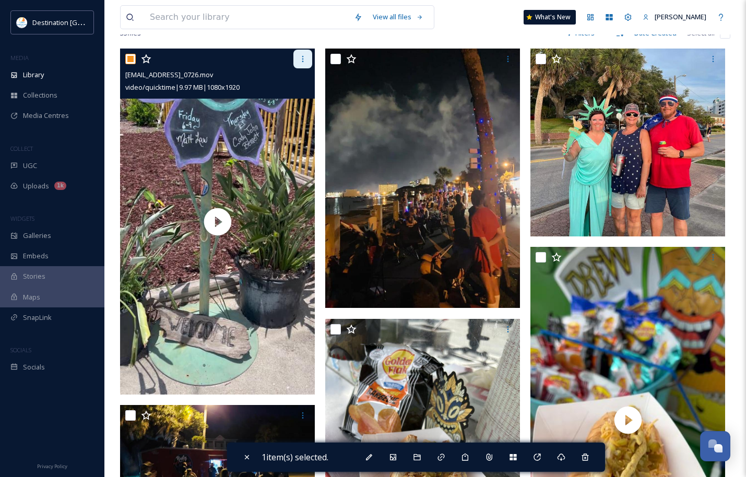
click at [302, 63] on icon at bounding box center [303, 59] width 8 height 8
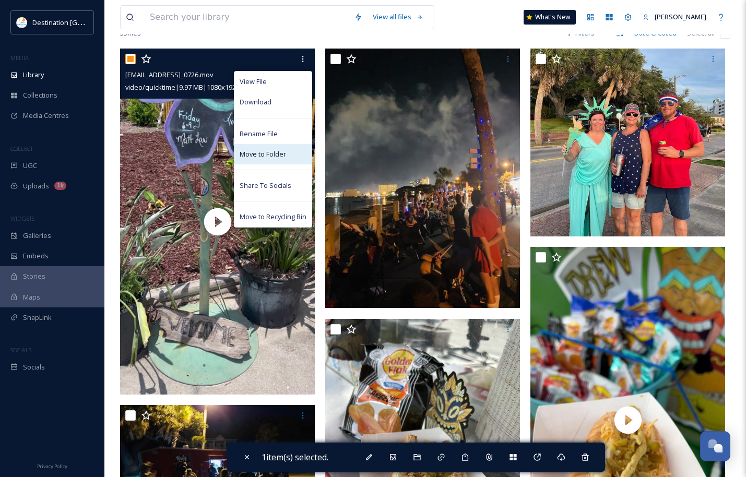
click at [283, 164] on div "Move to Folder" at bounding box center [272, 154] width 77 height 20
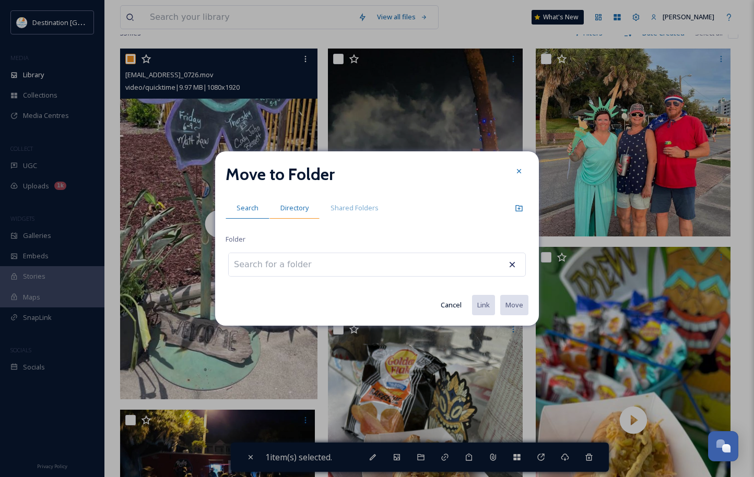
click at [294, 210] on span "Directory" at bounding box center [294, 208] width 28 height 10
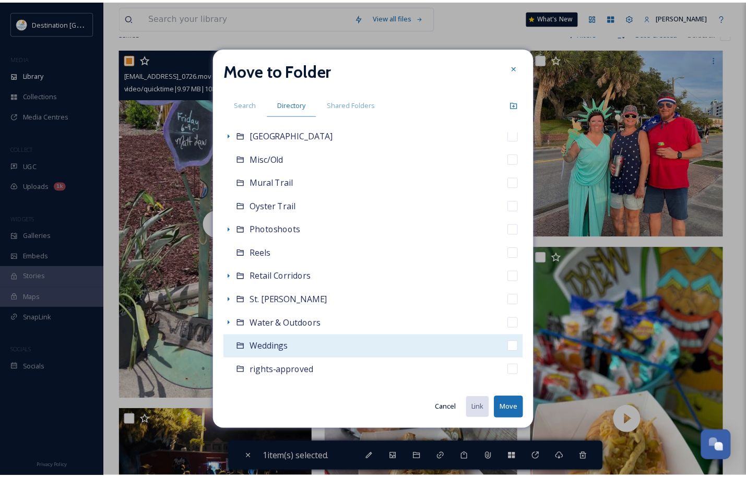
scroll to position [234, 0]
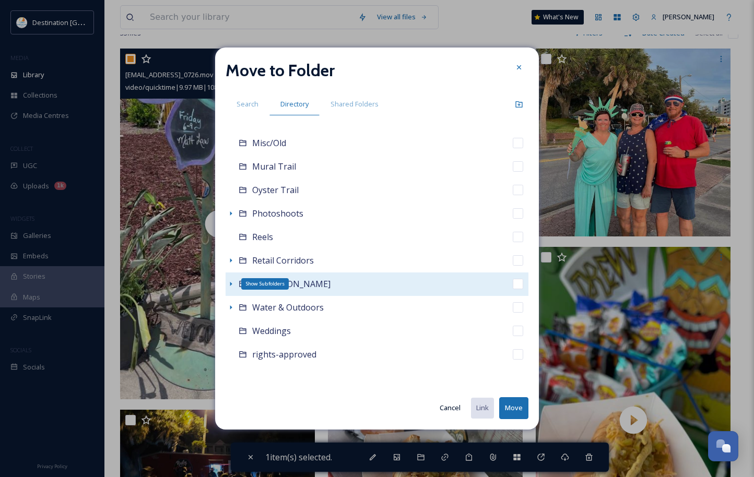
click at [231, 283] on icon at bounding box center [231, 284] width 2 height 4
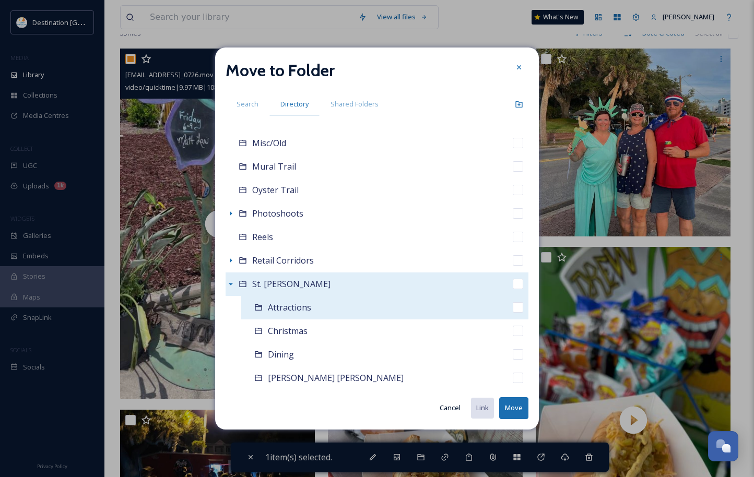
click at [304, 310] on span "Attractions" at bounding box center [289, 307] width 43 height 11
checkbox input "false"
checkbox input "true"
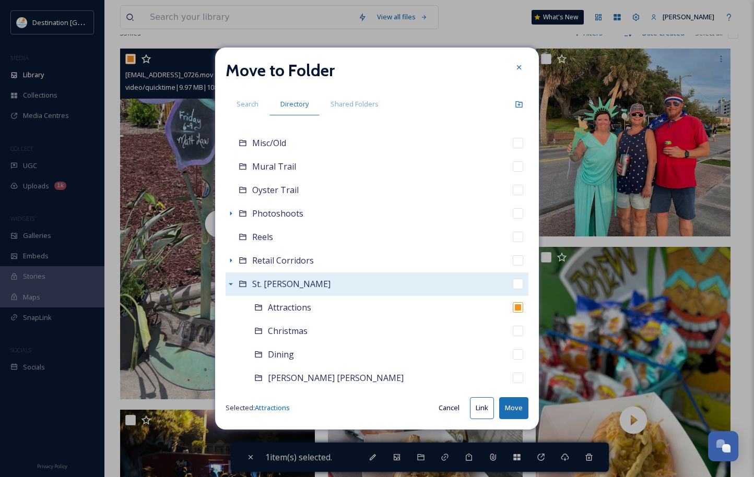
click at [524, 409] on button "Move" at bounding box center [513, 407] width 29 height 21
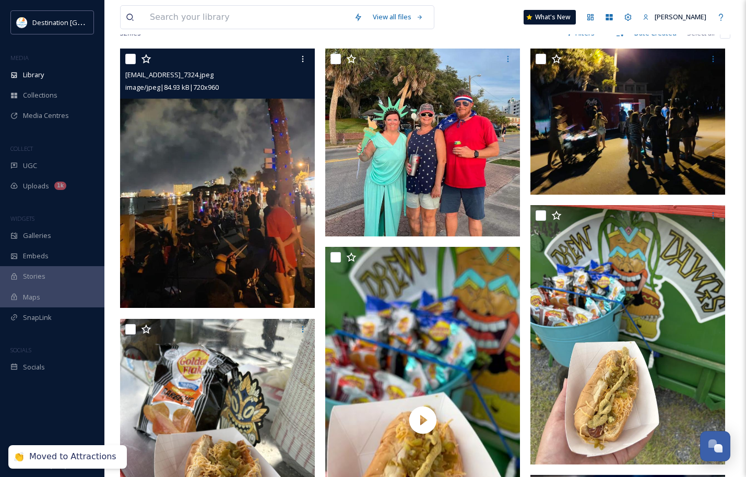
click at [128, 64] on input "checkbox" at bounding box center [130, 59] width 10 height 10
checkbox input "true"
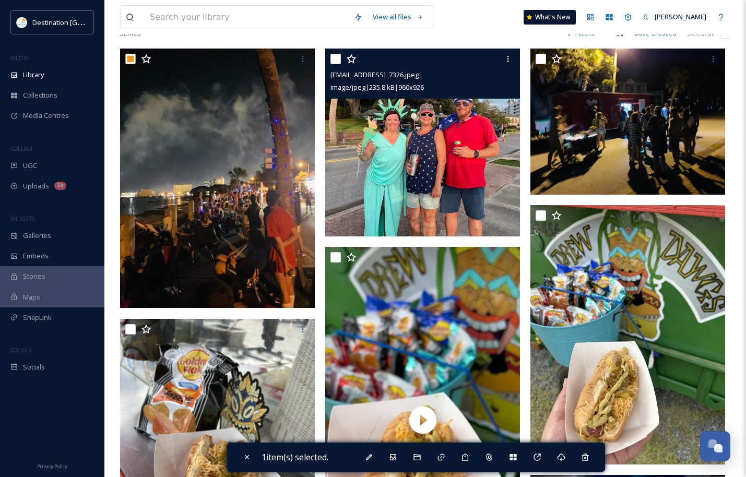
click at [330, 64] on input "checkbox" at bounding box center [335, 59] width 10 height 10
checkbox input "true"
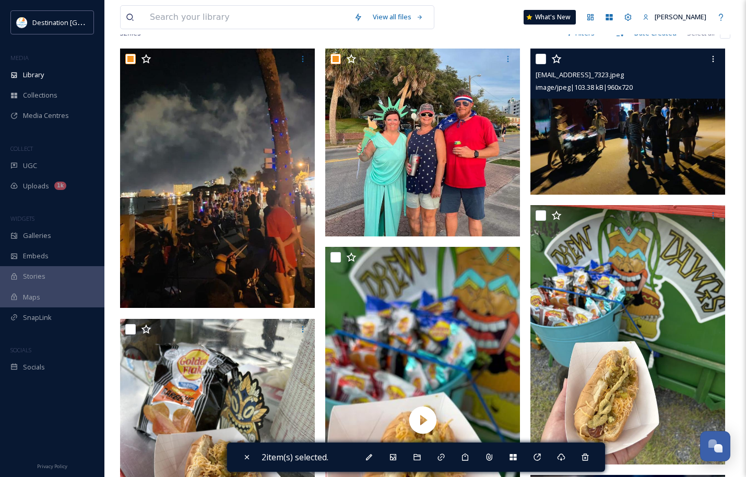
click at [541, 64] on input "checkbox" at bounding box center [541, 59] width 10 height 10
checkbox input "true"
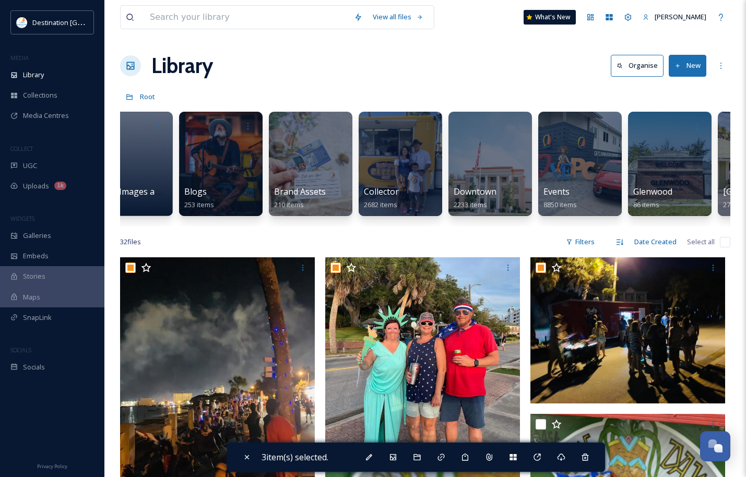
scroll to position [0, 227]
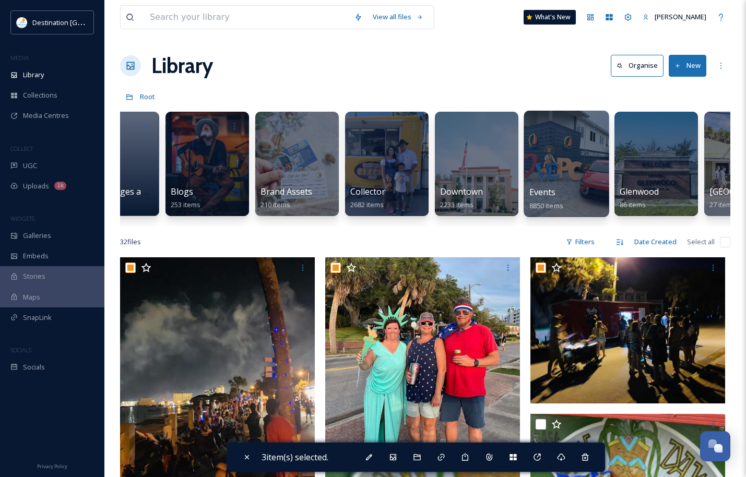
click at [574, 168] on div at bounding box center [566, 164] width 85 height 106
